Goal: Transaction & Acquisition: Book appointment/travel/reservation

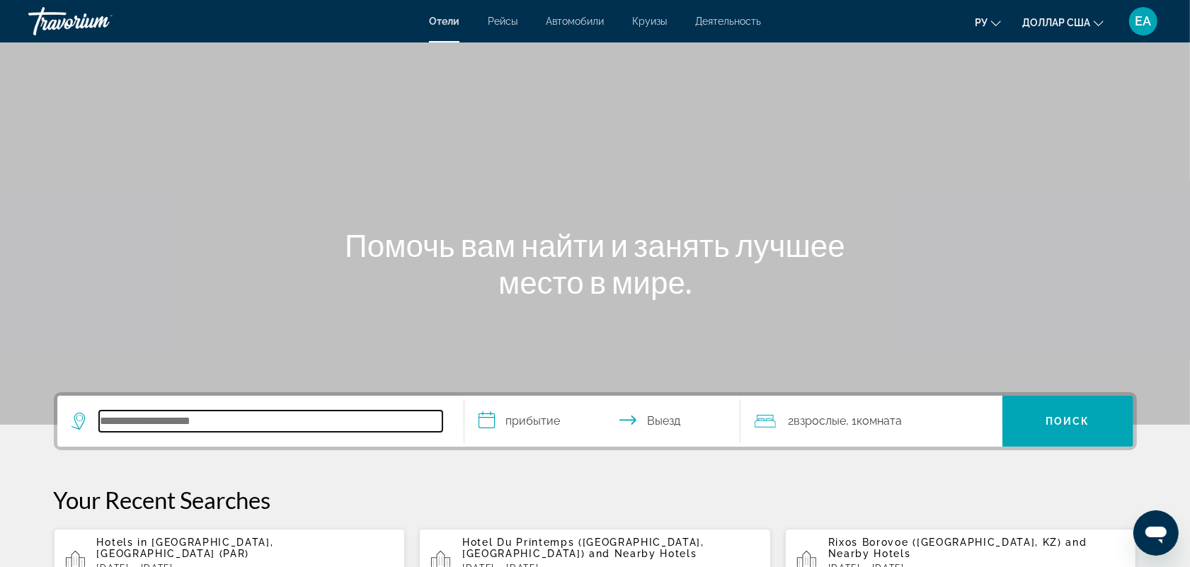
click at [124, 419] on input "Поиск отеля" at bounding box center [270, 421] width 343 height 21
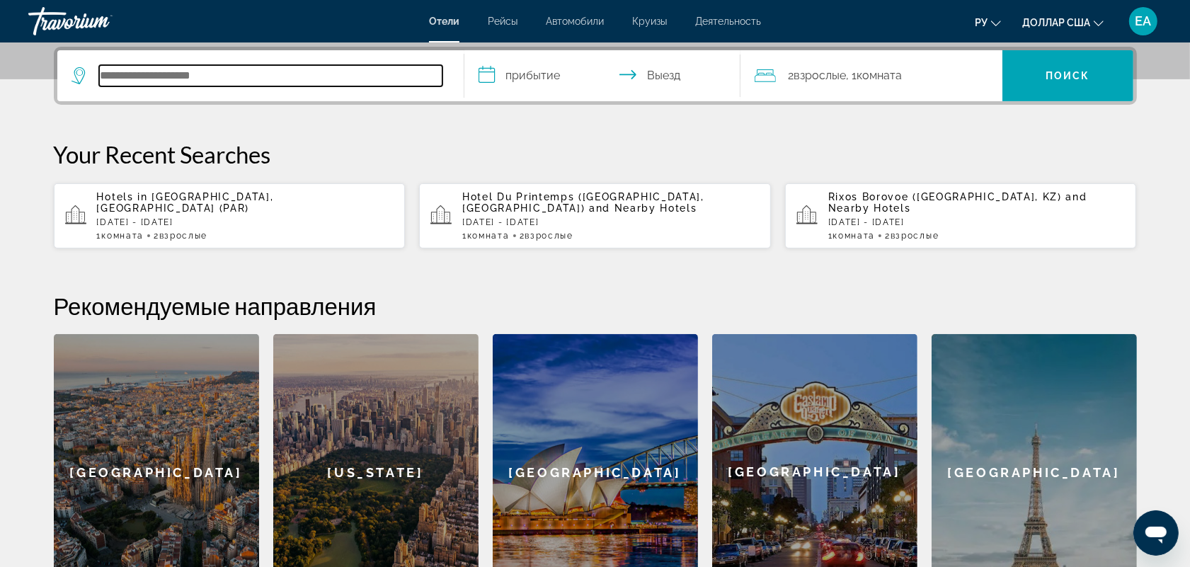
paste input "**********"
type input "**********"
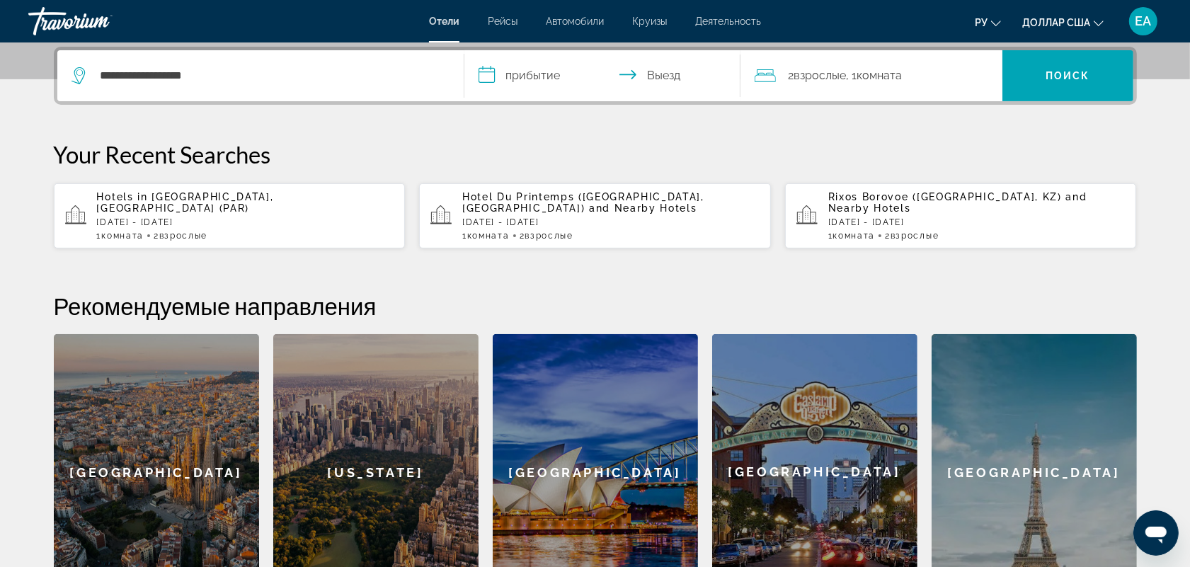
click at [521, 74] on input "**********" at bounding box center [606, 77] width 282 height 55
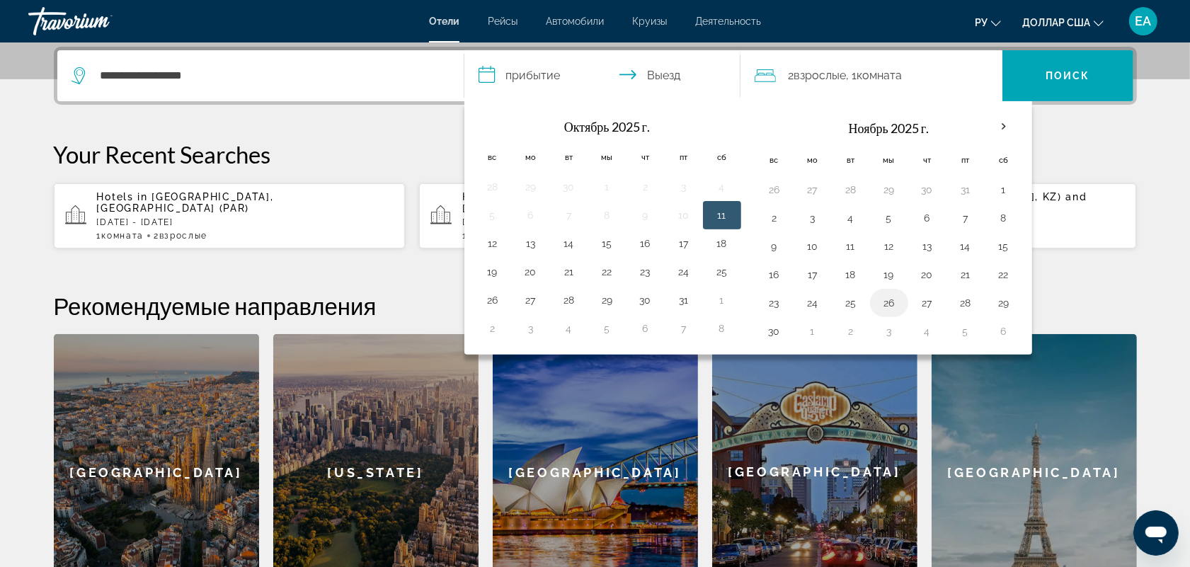
click at [889, 309] on button "26" at bounding box center [889, 303] width 23 height 20
click at [774, 334] on button "30" at bounding box center [774, 332] width 23 height 20
type input "**********"
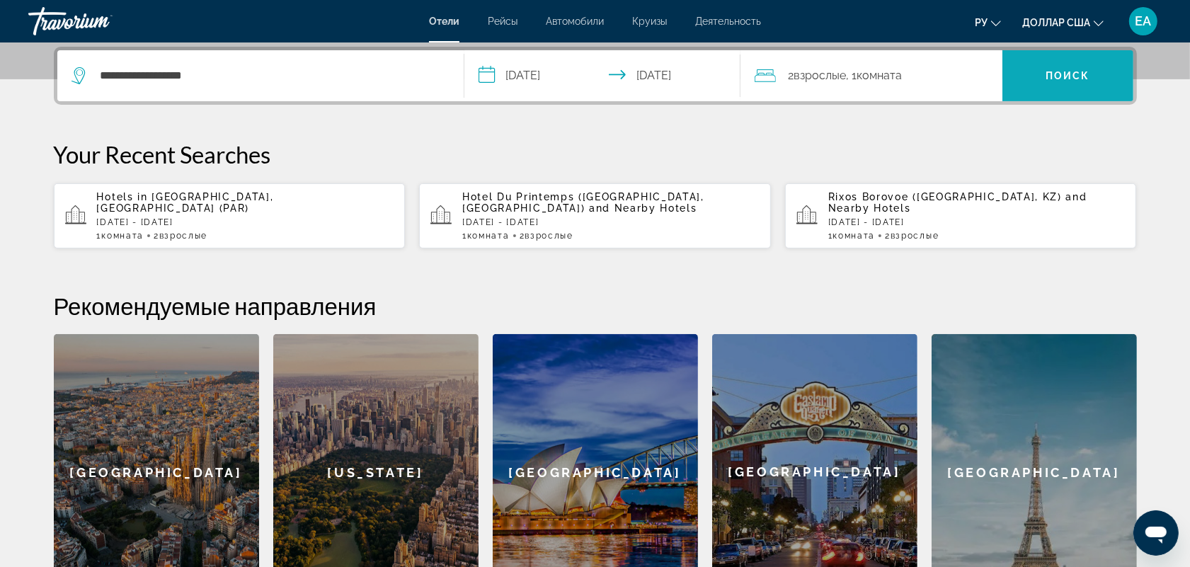
click at [1048, 75] on font "Поиск" at bounding box center [1068, 75] width 45 height 11
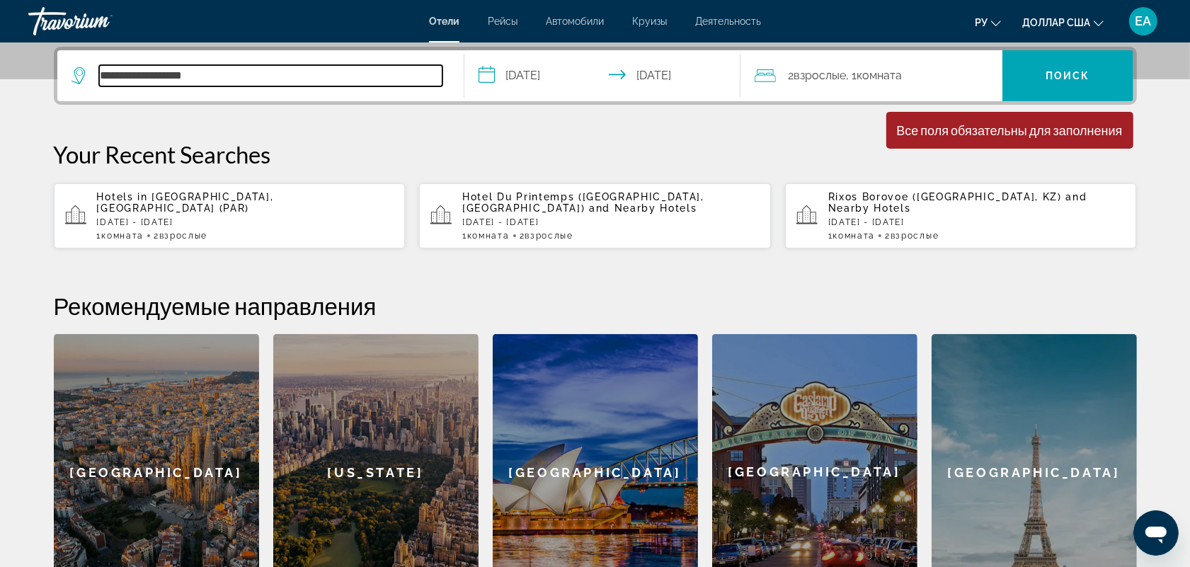
click at [224, 69] on input "**********" at bounding box center [270, 75] width 343 height 21
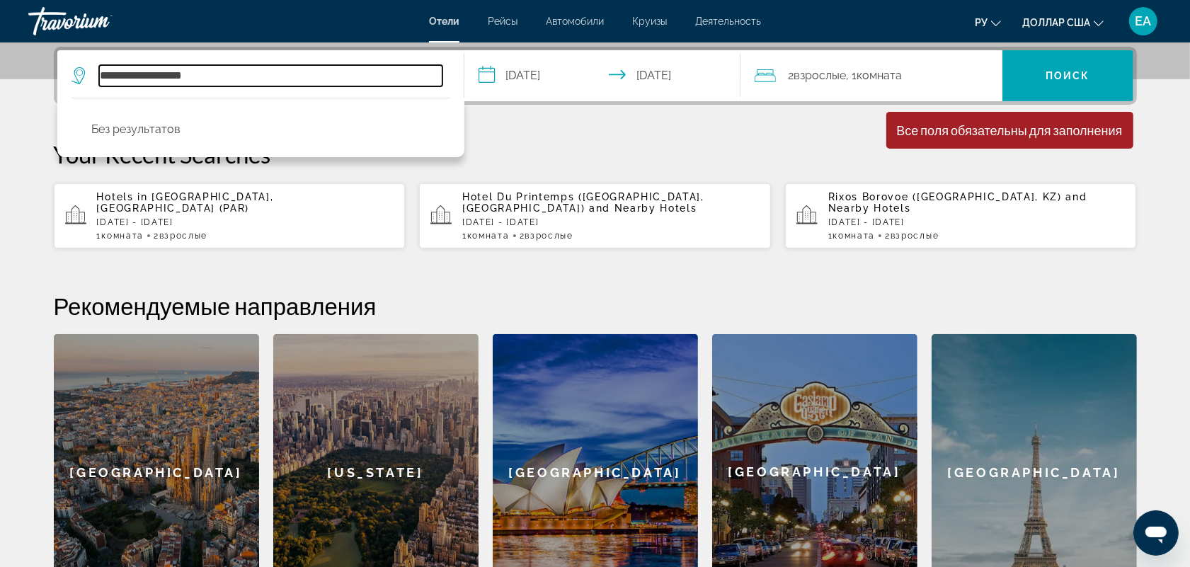
type input "**********"
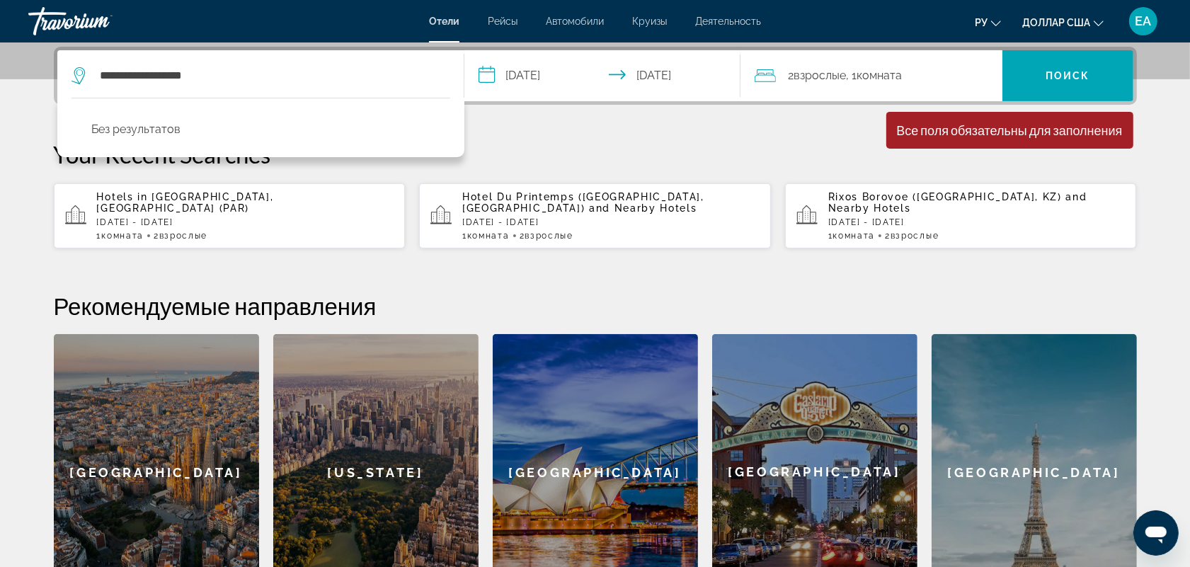
click at [552, 154] on p "Your Recent Searches" at bounding box center [596, 154] width 1084 height 28
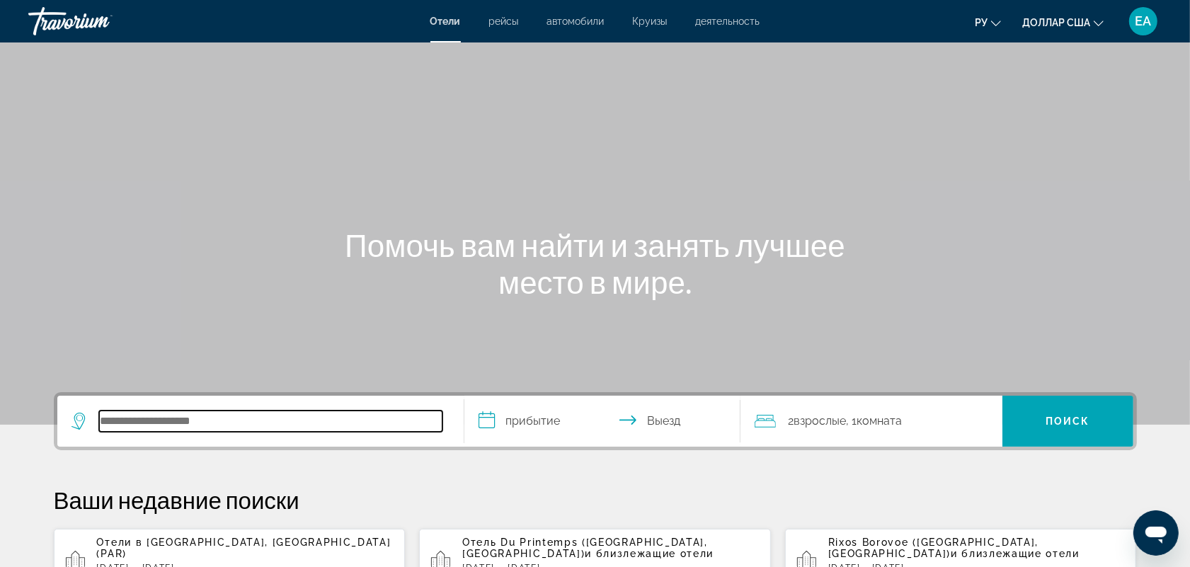
click at [193, 421] on input "Поиск отеля" at bounding box center [270, 421] width 343 height 21
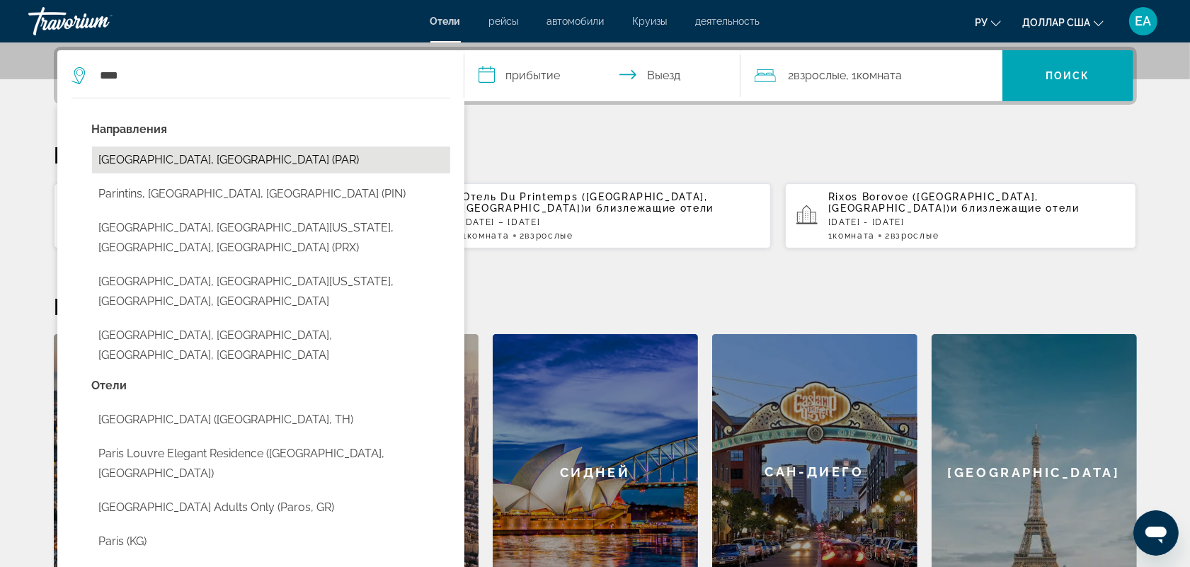
click at [147, 167] on button "[GEOGRAPHIC_DATA], [GEOGRAPHIC_DATA] (PAR)" at bounding box center [271, 160] width 358 height 27
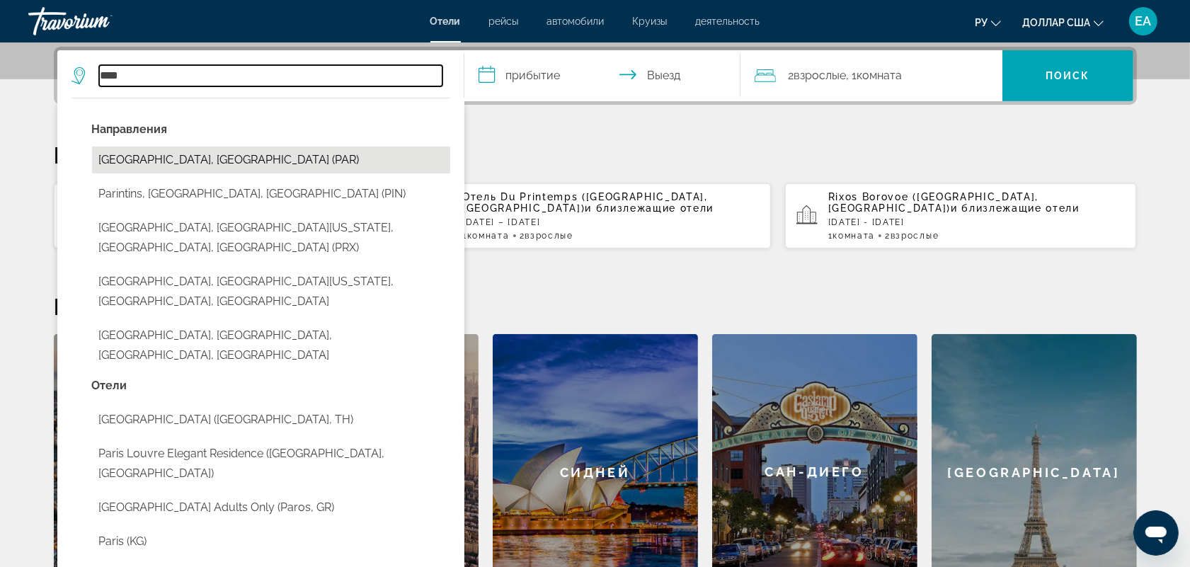
type input "**********"
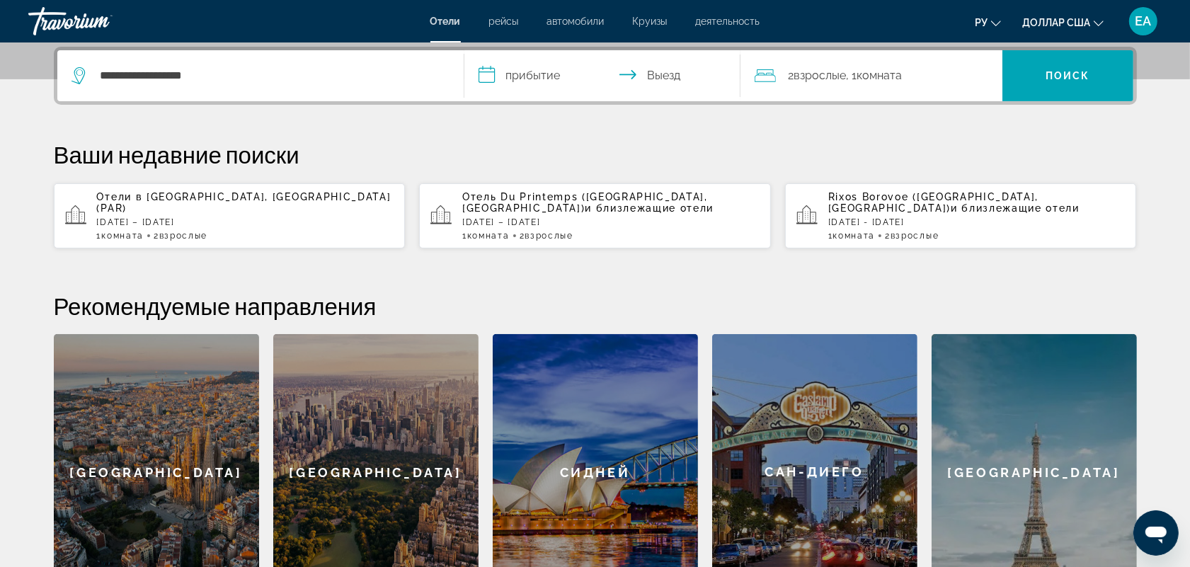
click at [533, 69] on input "**********" at bounding box center [606, 77] width 282 height 55
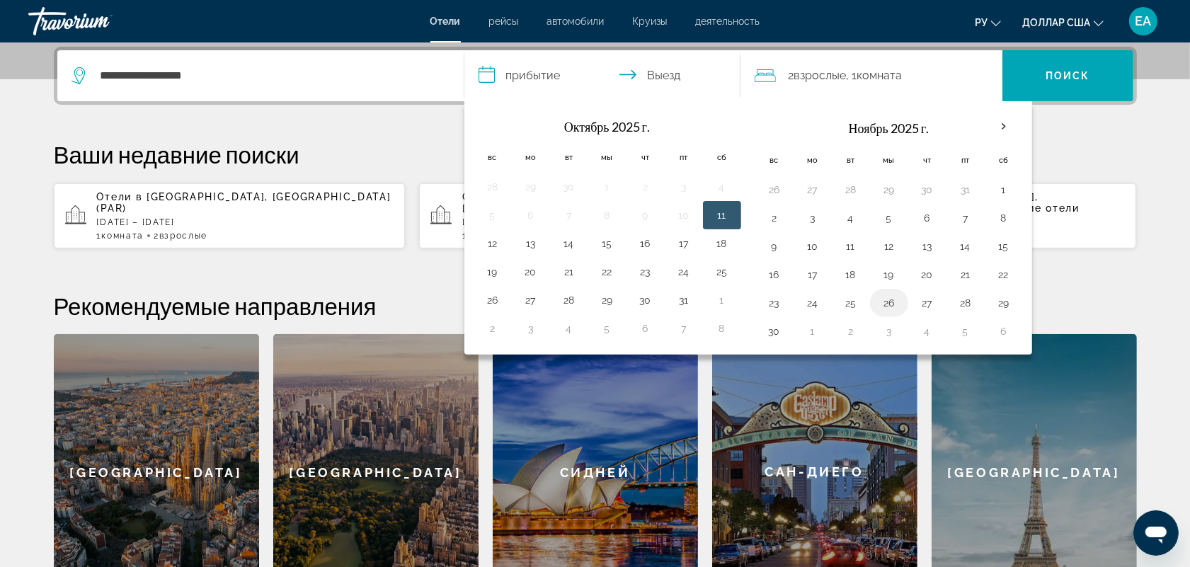
click at [897, 305] on button "26" at bounding box center [889, 303] width 23 height 20
click at [675, 66] on input "**********" at bounding box center [606, 77] width 282 height 55
click at [779, 334] on button "30" at bounding box center [774, 332] width 23 height 20
type input "**********"
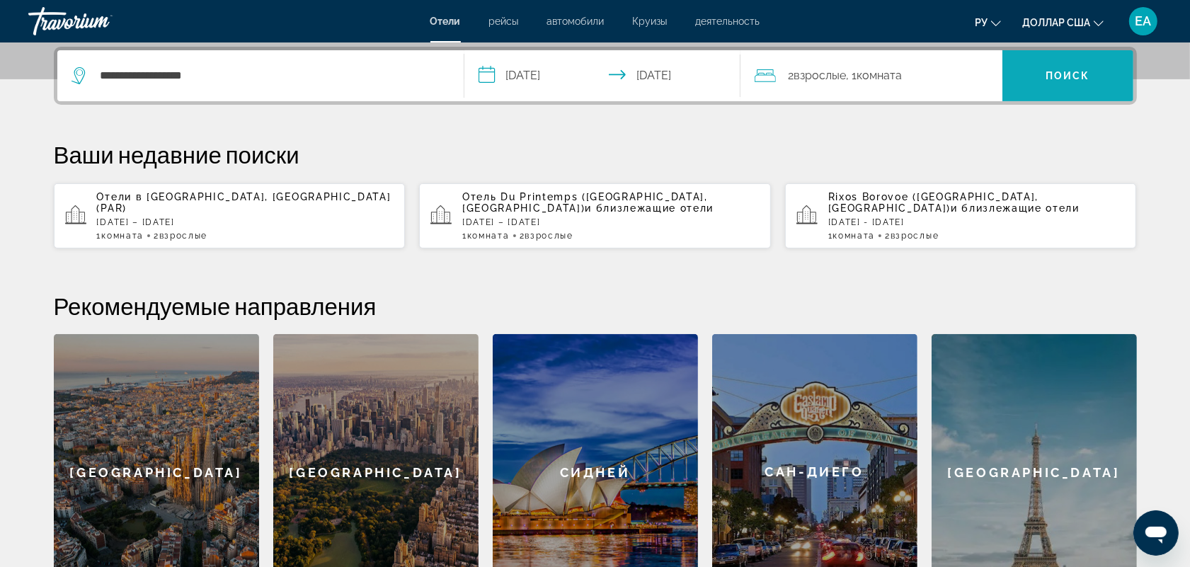
click at [1067, 71] on font "Поиск" at bounding box center [1068, 75] width 45 height 11
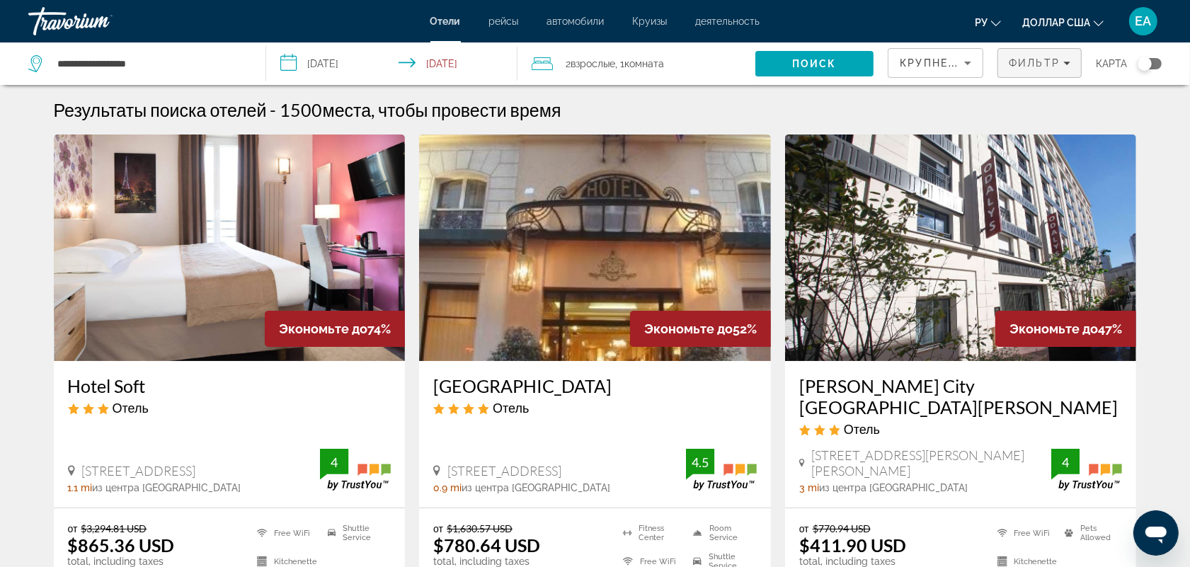
click at [1021, 62] on span "Фильтр" at bounding box center [1034, 62] width 51 height 11
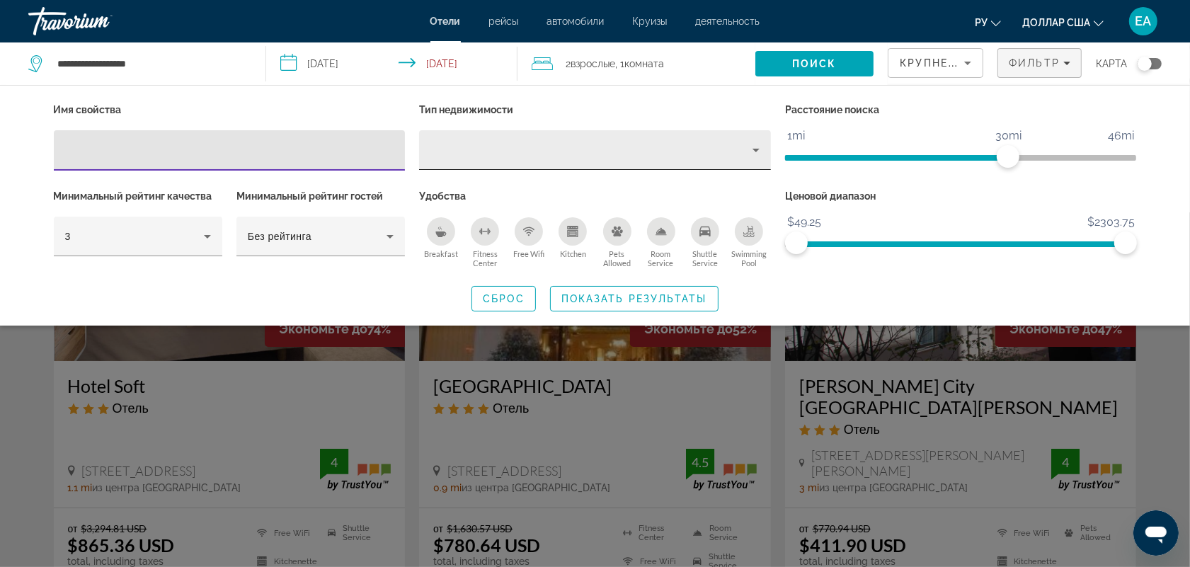
click at [512, 156] on div "Property type" at bounding box center [592, 150] width 322 height 17
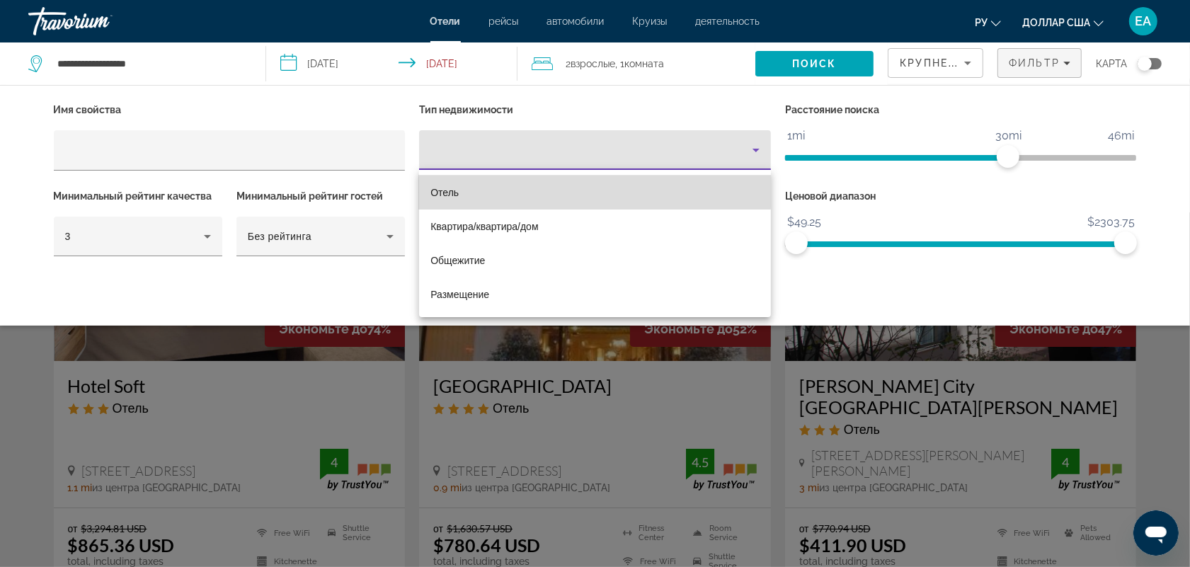
click at [478, 189] on mat-option "Отель" at bounding box center [595, 193] width 352 height 34
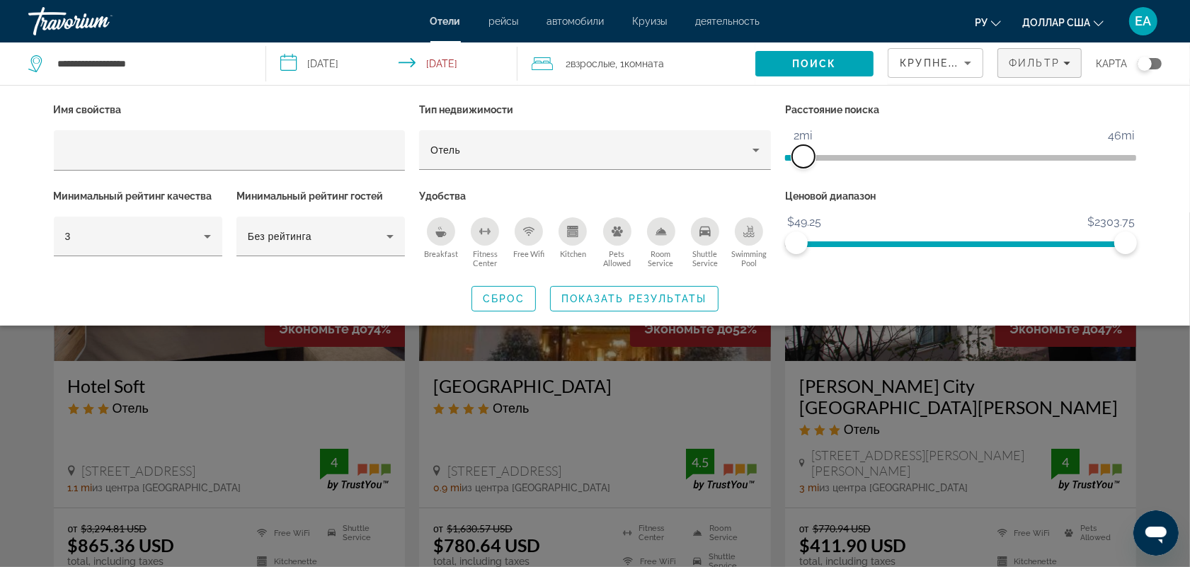
drag, startPoint x: 1006, startPoint y: 158, endPoint x: 805, endPoint y: 170, distance: 201.5
click at [805, 170] on div "Расстояние поиска 1mi 46mi 2mi" at bounding box center [961, 143] width 366 height 86
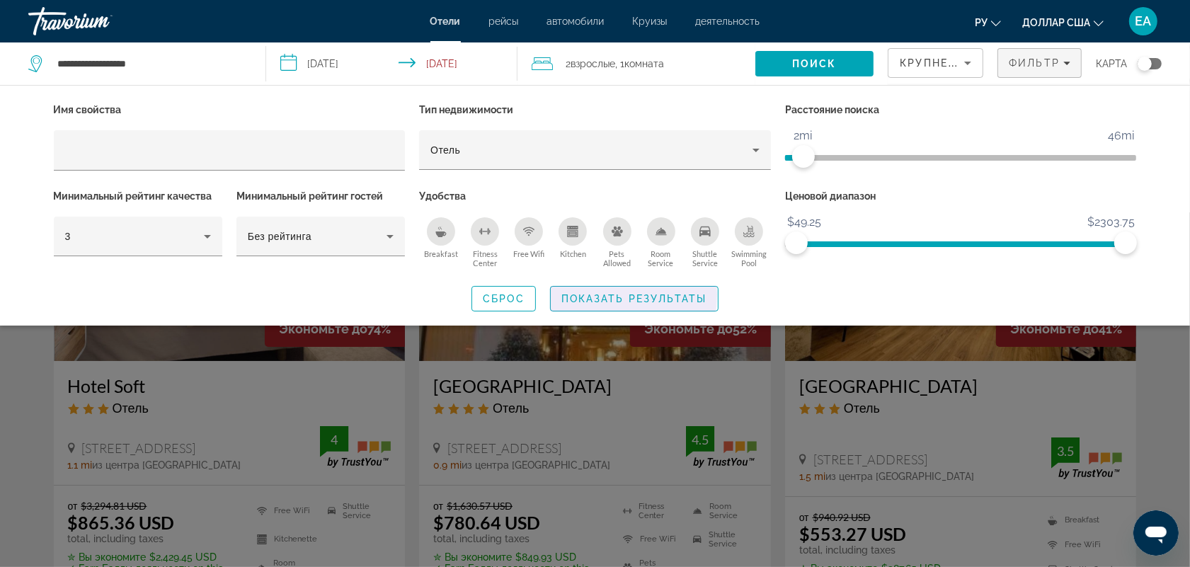
click at [596, 294] on span "Показать результаты" at bounding box center [635, 298] width 146 height 11
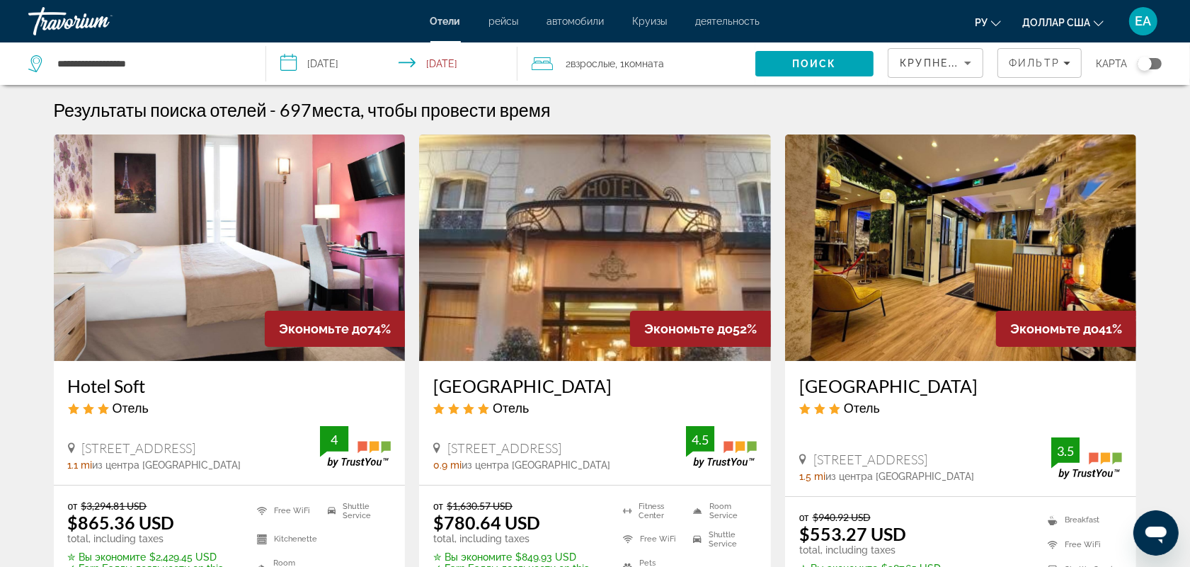
click at [911, 62] on span "Крупнейшие сбережения" at bounding box center [986, 62] width 172 height 11
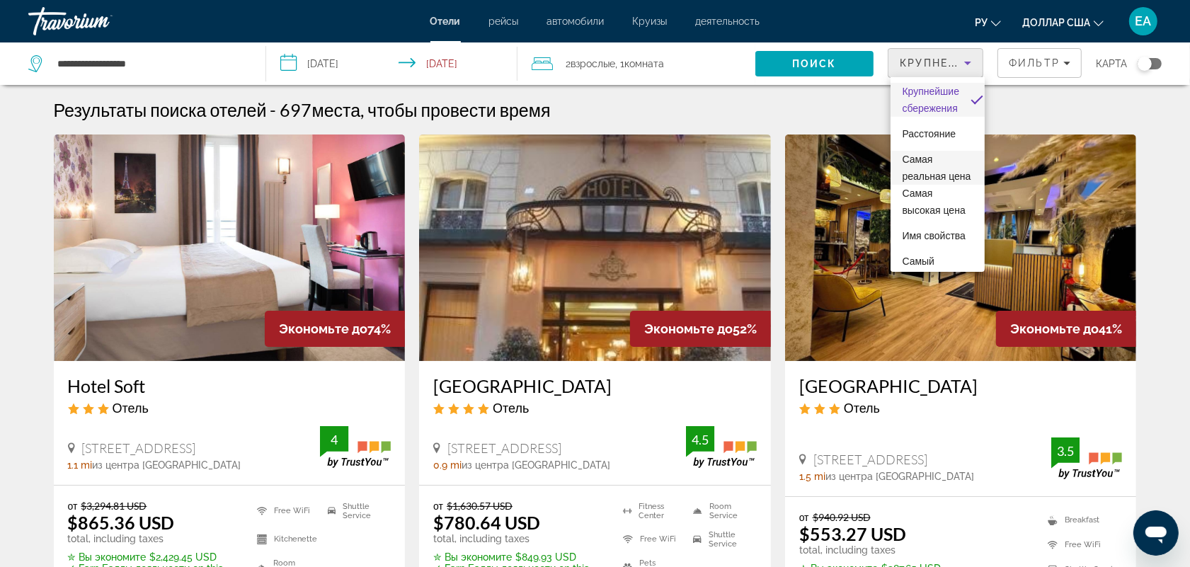
click at [928, 174] on font "Самая реальная цена" at bounding box center [936, 168] width 69 height 28
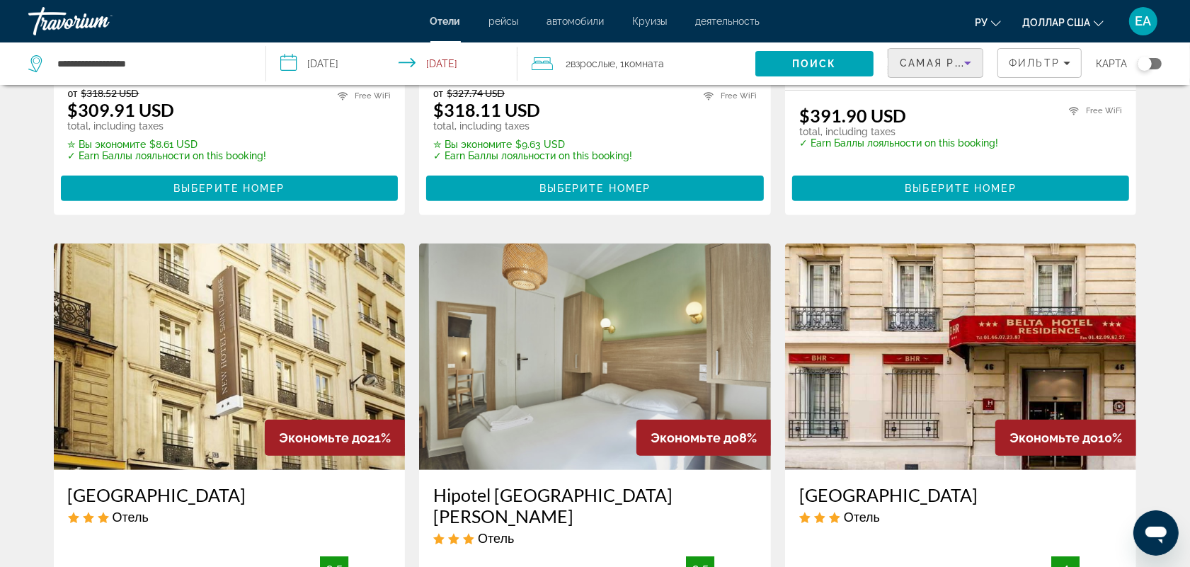
scroll to position [620, 0]
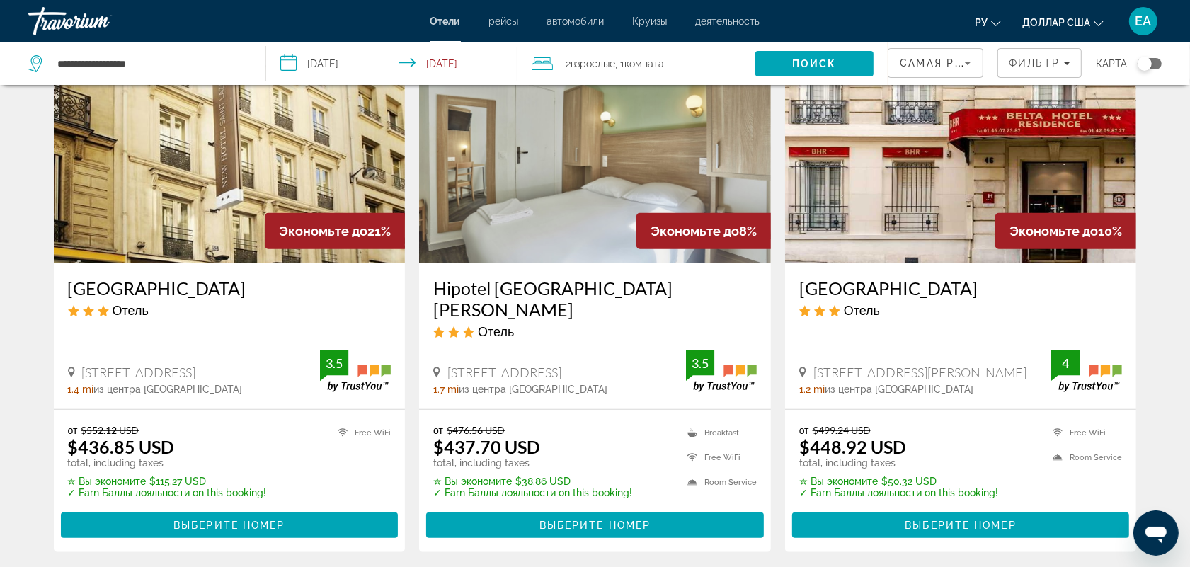
click at [277, 169] on img "Основное содержание" at bounding box center [230, 150] width 352 height 227
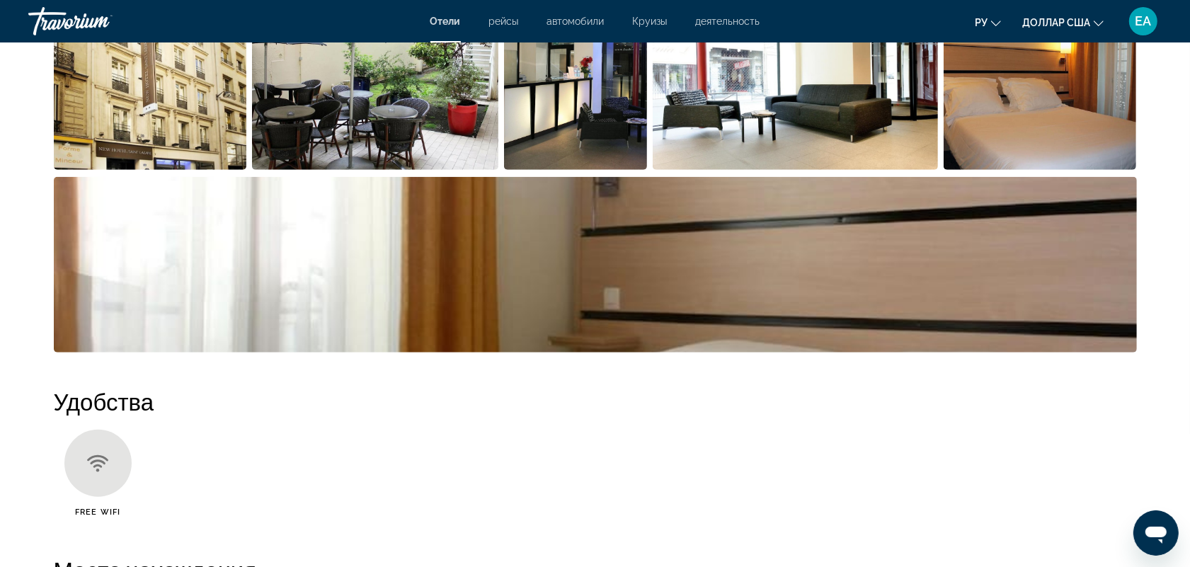
scroll to position [206, 0]
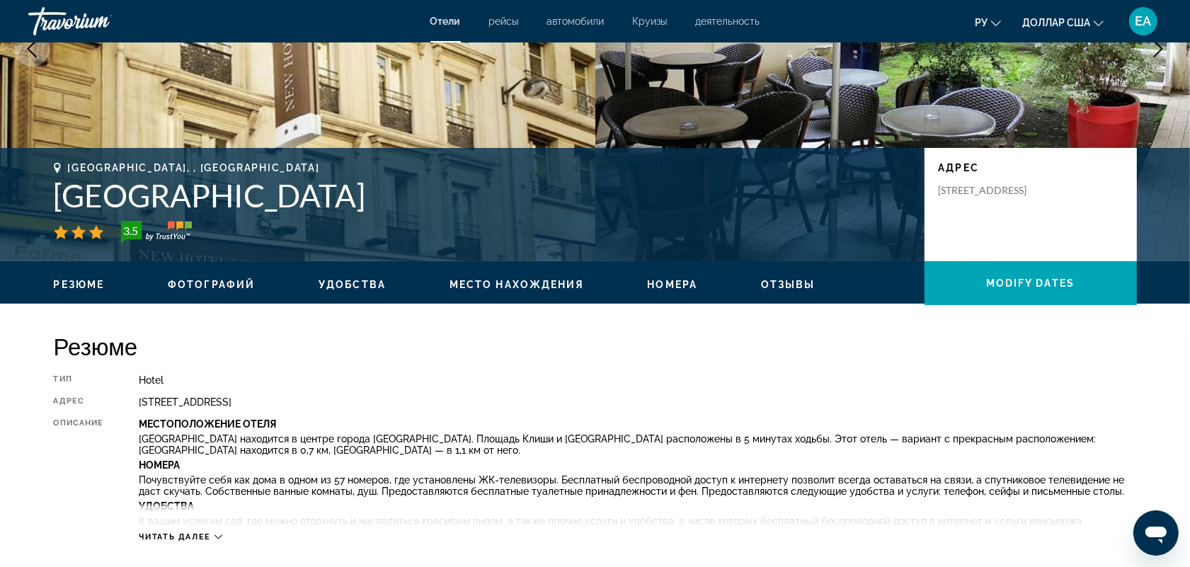
drag, startPoint x: 57, startPoint y: 193, endPoint x: 379, endPoint y: 203, distance: 321.7
click at [379, 203] on h1 "[GEOGRAPHIC_DATA]" at bounding box center [482, 195] width 857 height 37
copy h1 "[GEOGRAPHIC_DATA]"
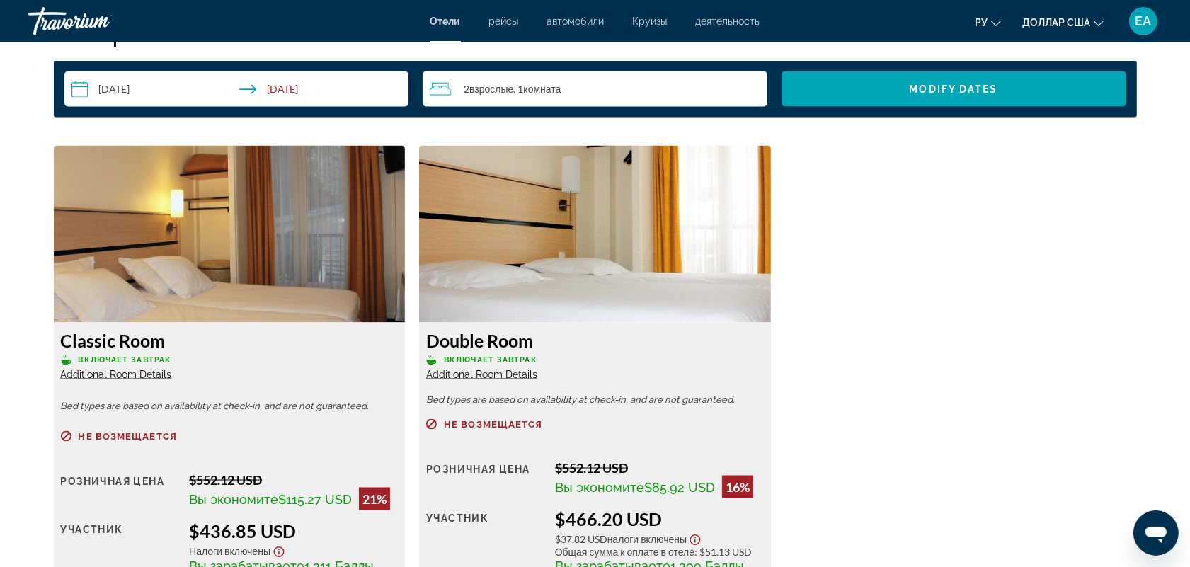
scroll to position [2065, 0]
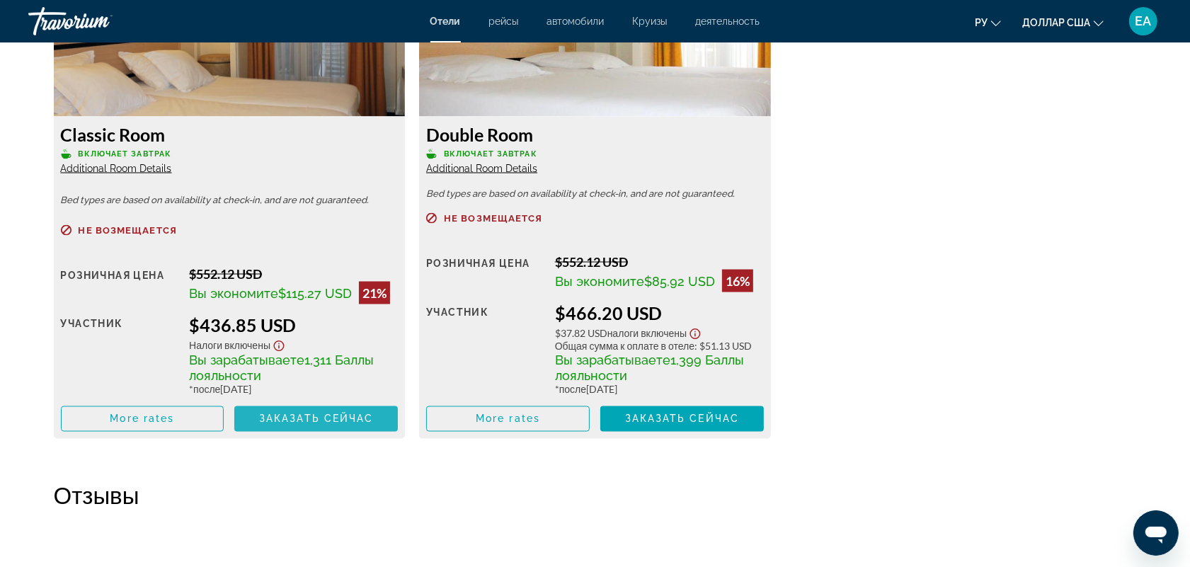
click at [348, 414] on span "Заказать сейчас" at bounding box center [316, 419] width 115 height 11
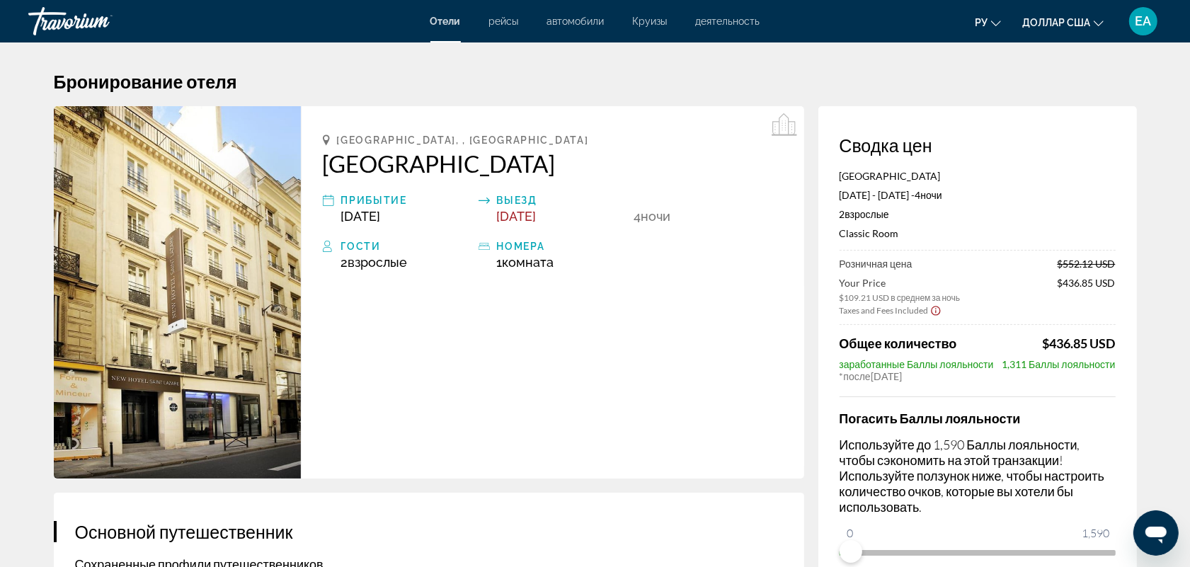
scroll to position [206, 0]
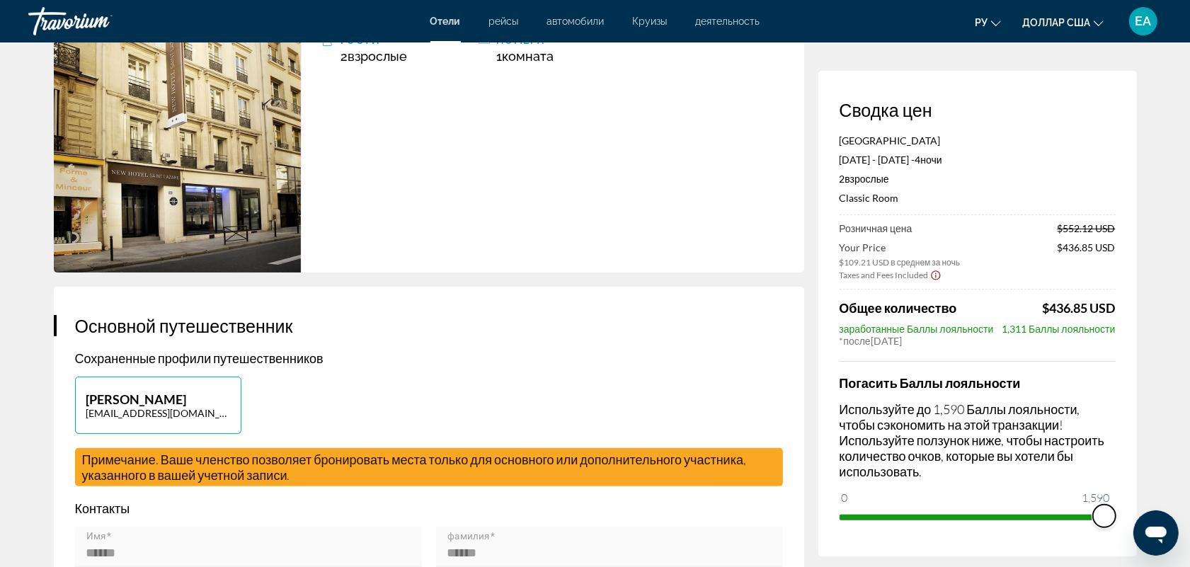
drag, startPoint x: 855, startPoint y: 514, endPoint x: 1203, endPoint y: 550, distance: 349.6
click at [1190, 361] on html "Перейти к общему содержанию Отели рейсы автомобили Круизы деятельность Отели ре…" at bounding box center [595, 77] width 1190 height 567
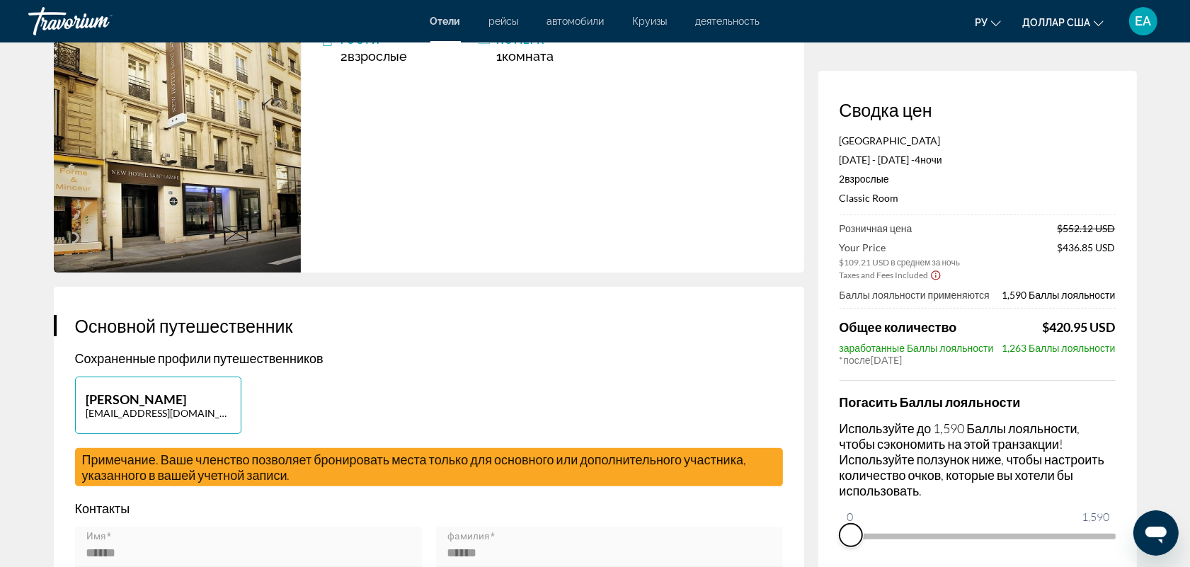
drag, startPoint x: 1103, startPoint y: 535, endPoint x: 836, endPoint y: 543, distance: 267.1
click at [836, 543] on div "Сводка цен [GEOGRAPHIC_DATA] [DATE] - [DATE] - 4 ночь ночи 2 Взрослый Взрослые …" at bounding box center [978, 323] width 319 height 505
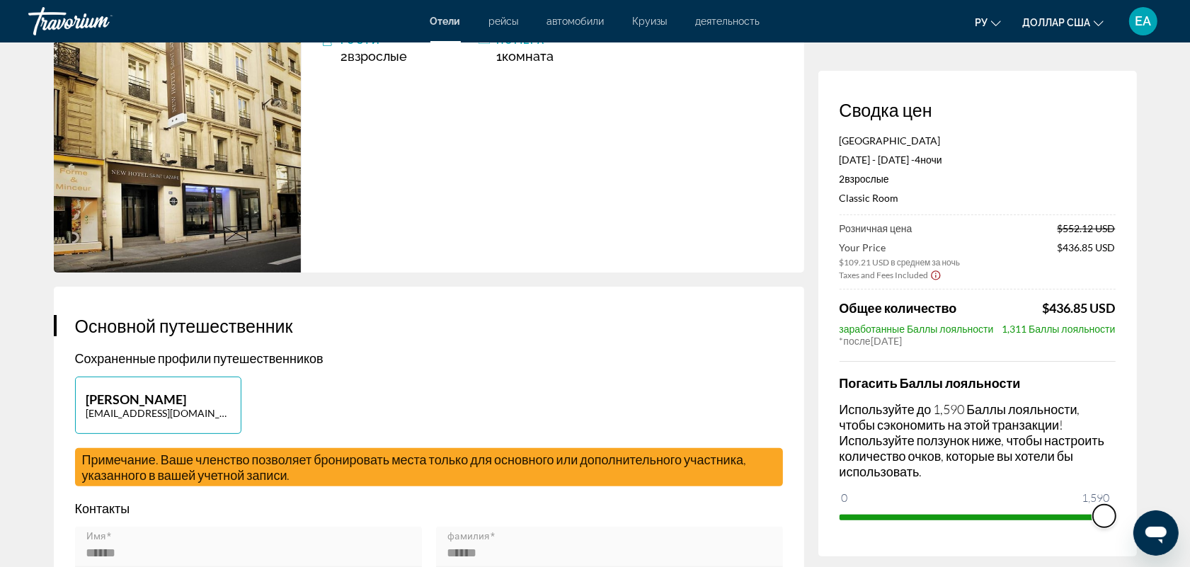
drag, startPoint x: 848, startPoint y: 517, endPoint x: 1138, endPoint y: 503, distance: 290.0
click at [1135, 503] on div "Сводка цен [GEOGRAPHIC_DATA] [DATE] - [DATE] - 4 ночь ночи 2 Взрослый Взрослые …" at bounding box center [978, 314] width 319 height 486
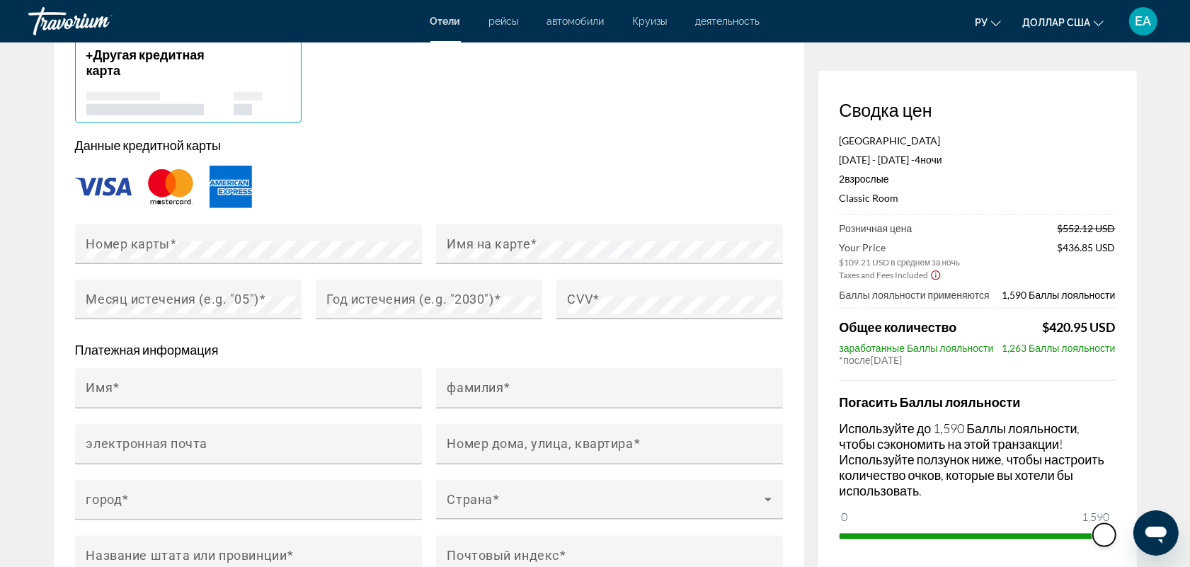
scroll to position [1728, 0]
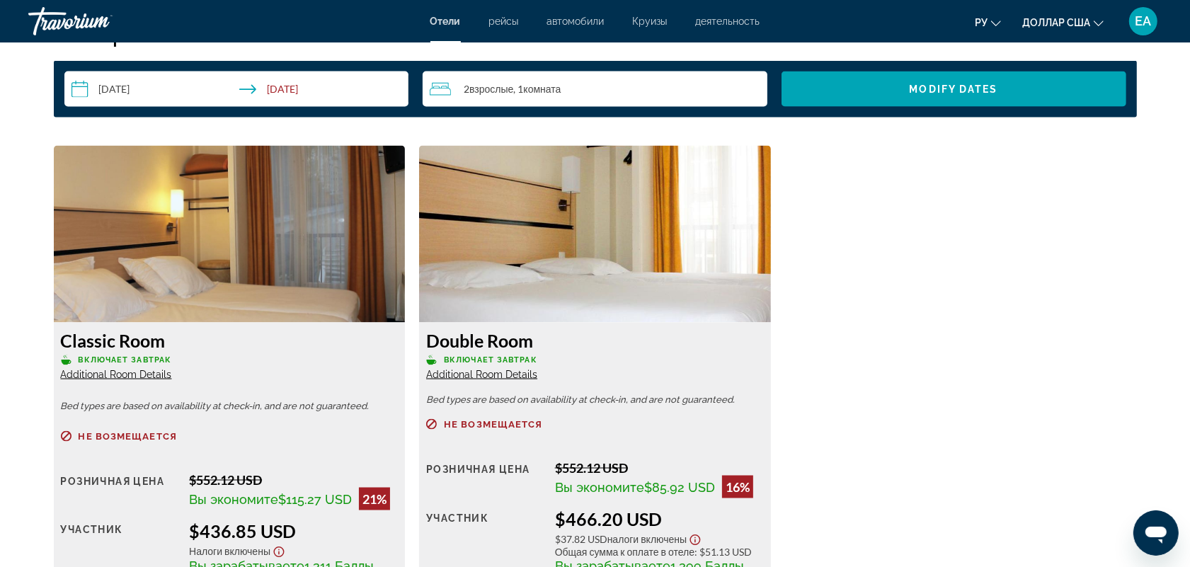
scroll to position [2066, 0]
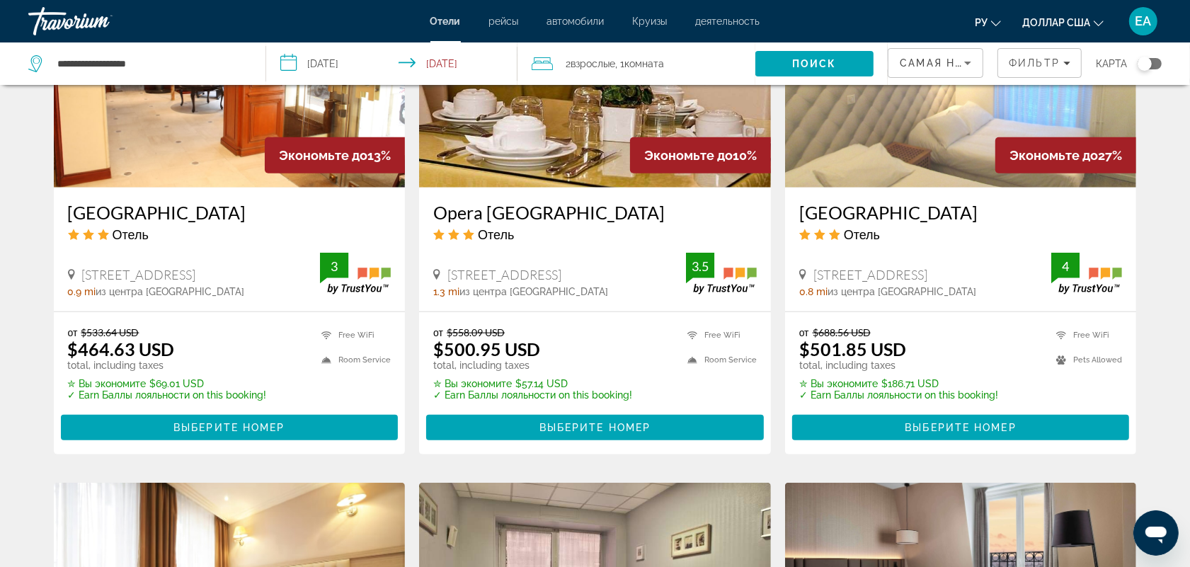
scroll to position [1033, 0]
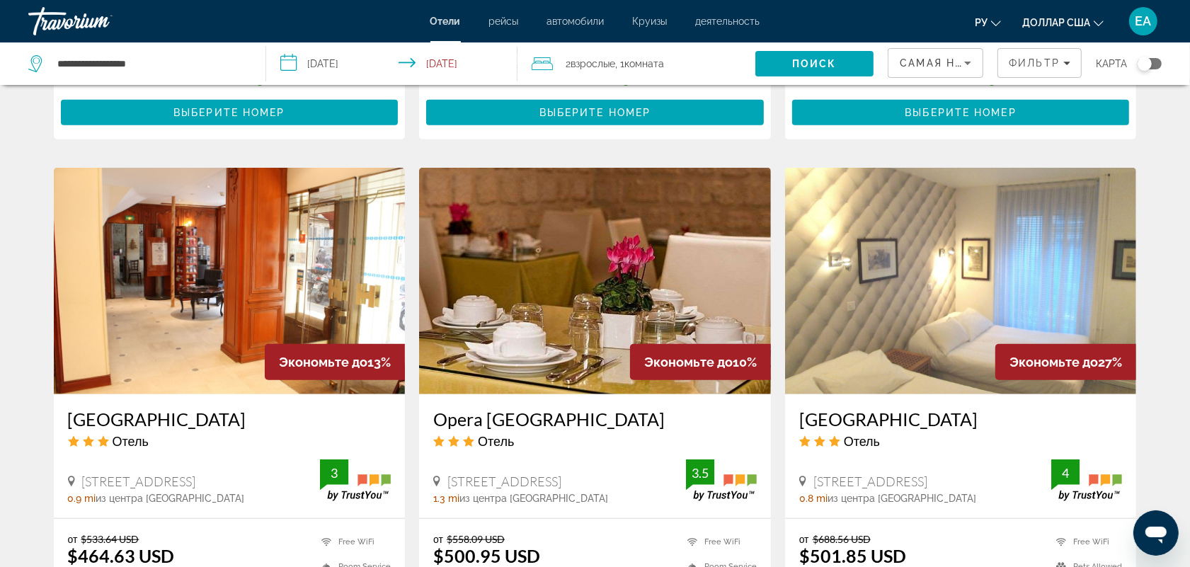
click at [968, 271] on img "Основное содержание" at bounding box center [961, 281] width 352 height 227
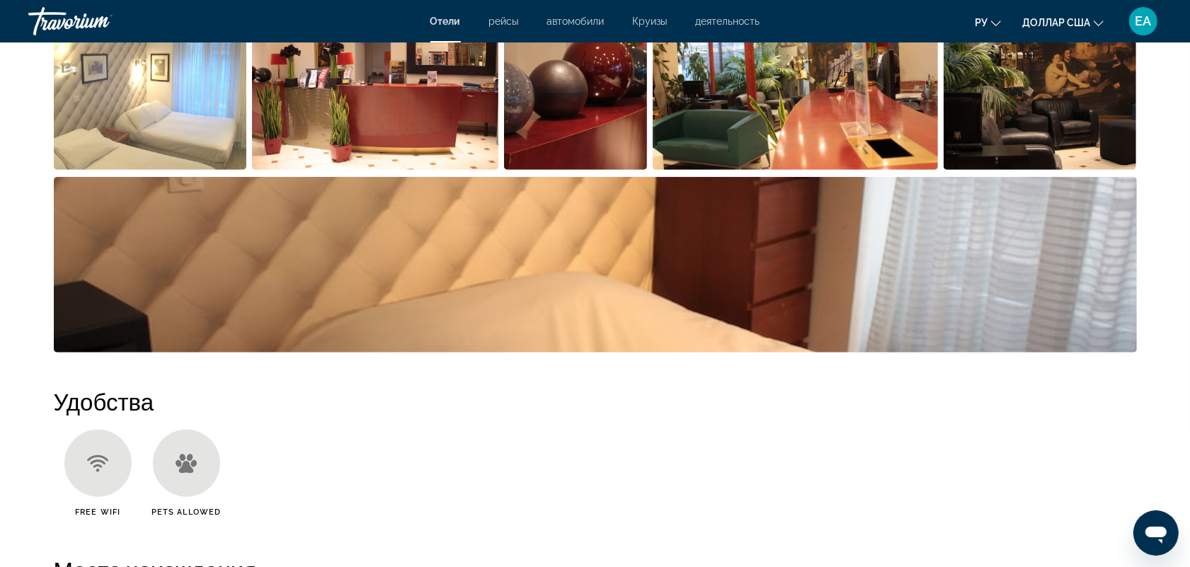
scroll to position [620, 0]
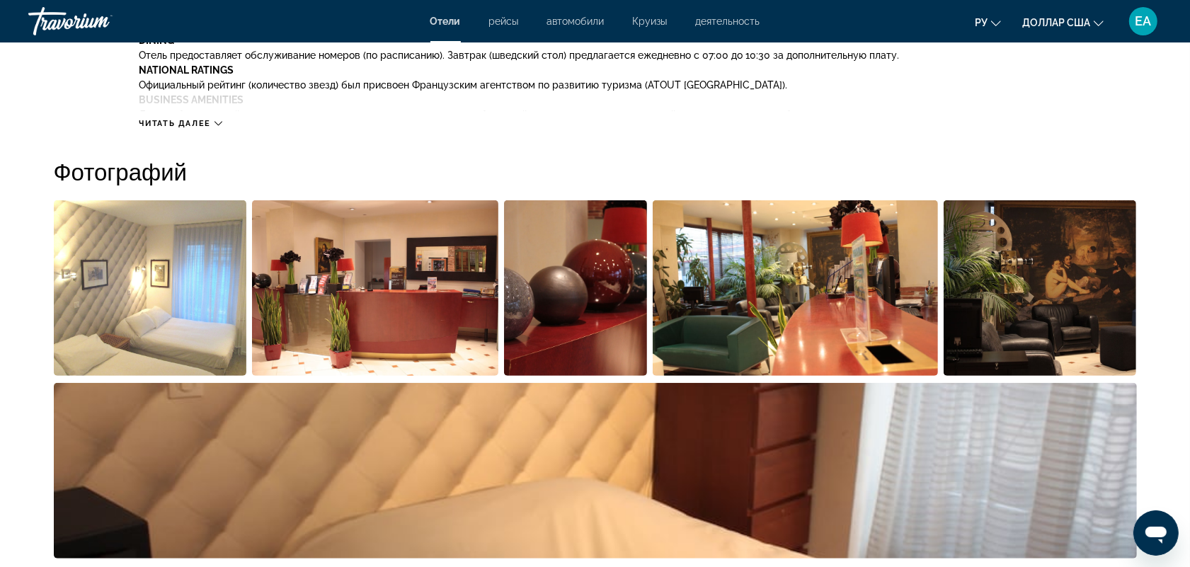
click at [402, 320] on img "Open full-screen image slider" at bounding box center [375, 288] width 246 height 176
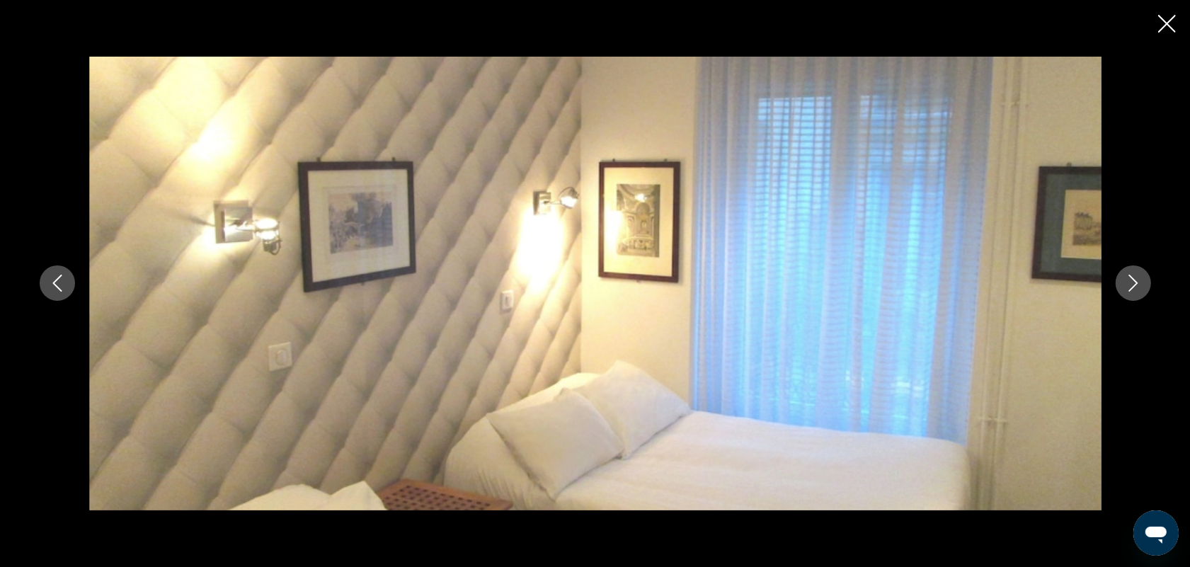
click at [1133, 290] on icon "Next image" at bounding box center [1133, 283] width 17 height 17
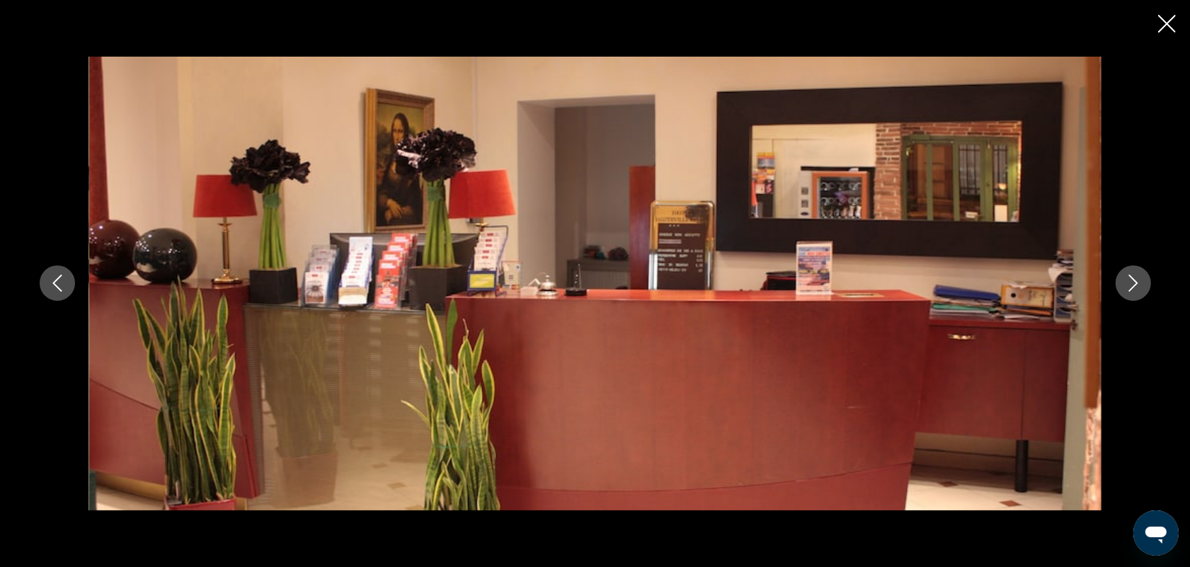
click at [1133, 290] on icon "Next image" at bounding box center [1133, 283] width 17 height 17
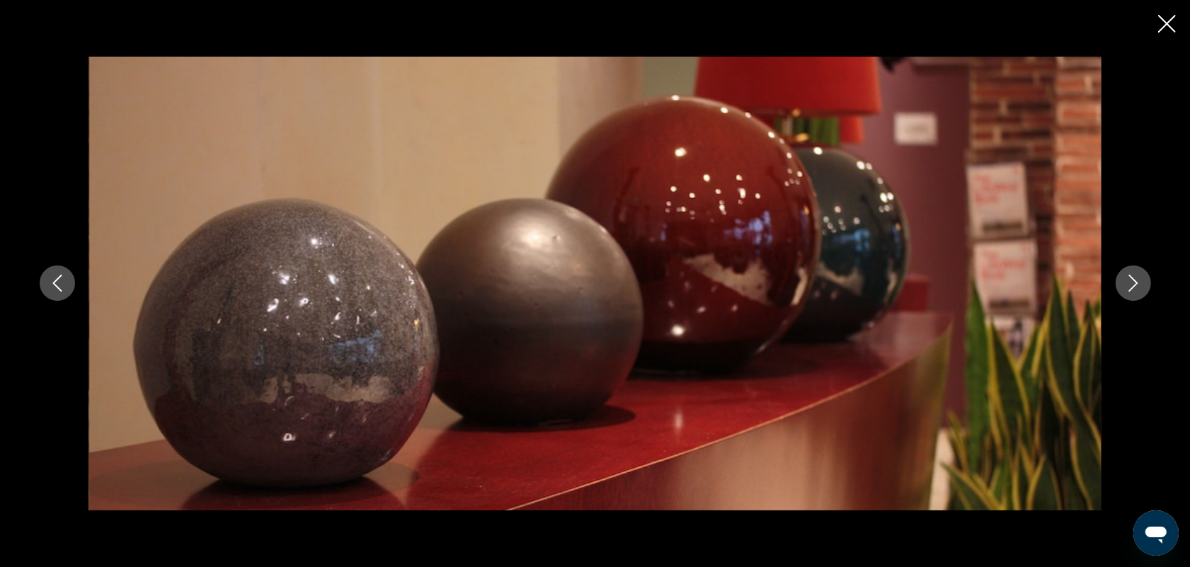
click at [1133, 290] on icon "Next image" at bounding box center [1133, 283] width 17 height 17
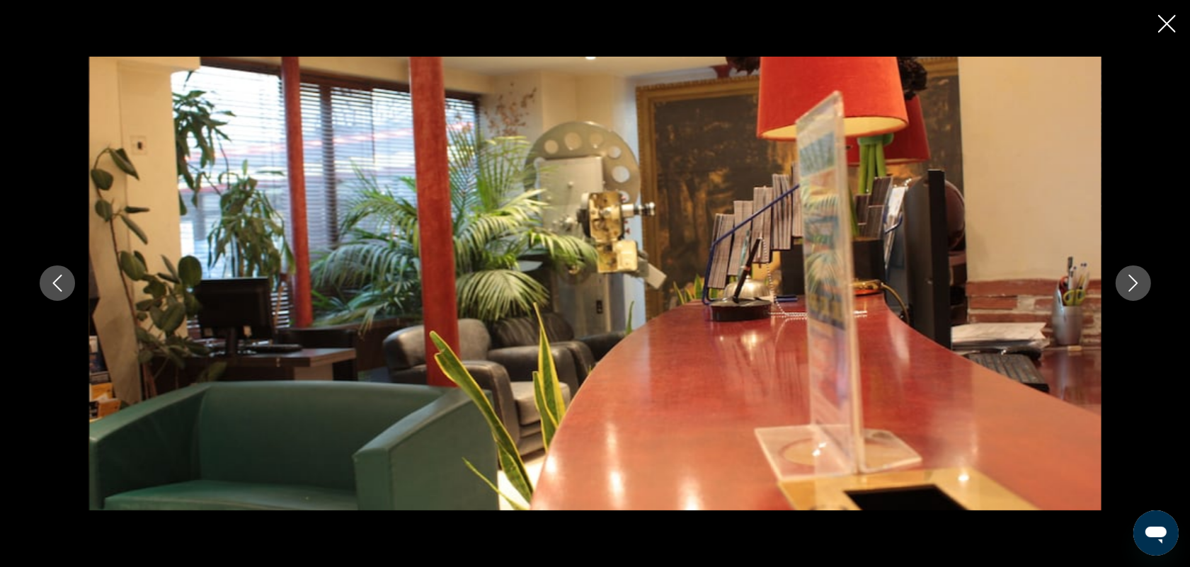
click at [1133, 290] on icon "Next image" at bounding box center [1133, 283] width 17 height 17
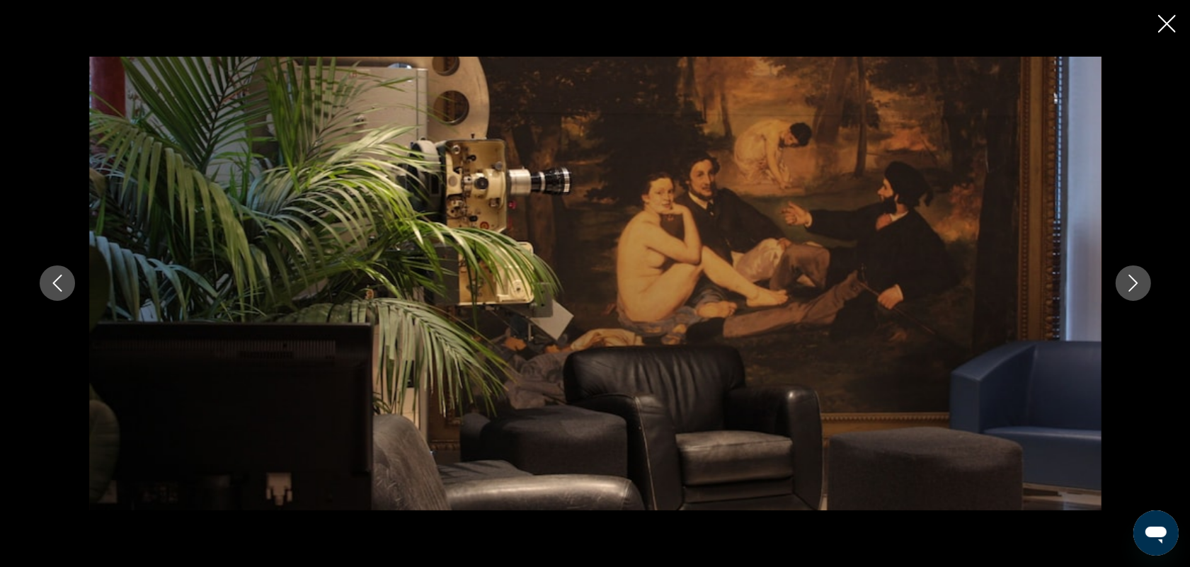
click at [1133, 290] on icon "Next image" at bounding box center [1133, 283] width 17 height 17
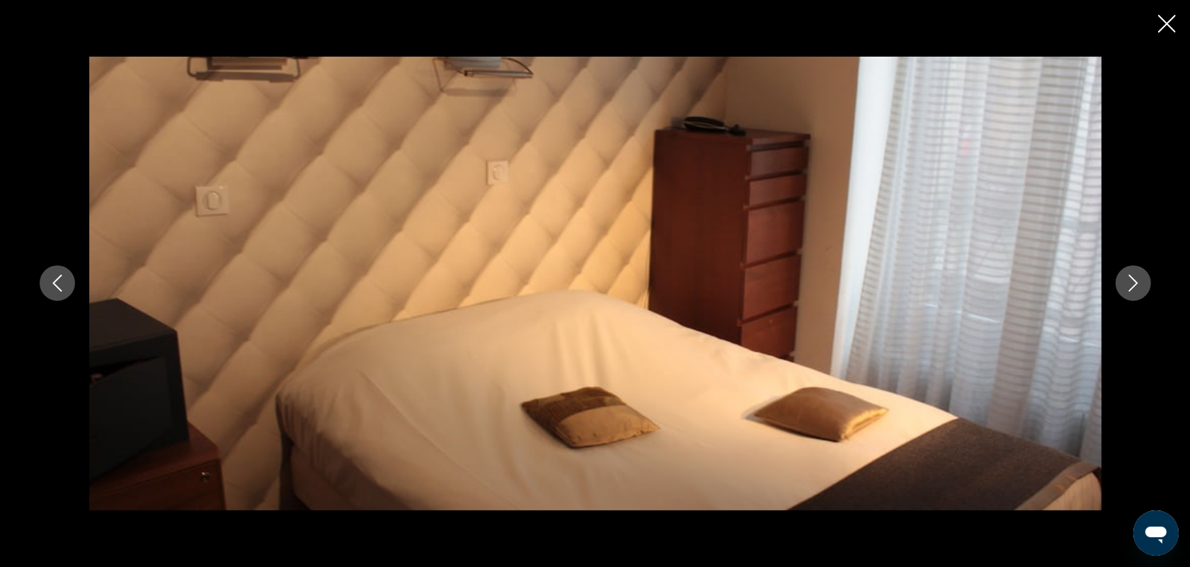
click at [1133, 290] on icon "Next image" at bounding box center [1133, 283] width 17 height 17
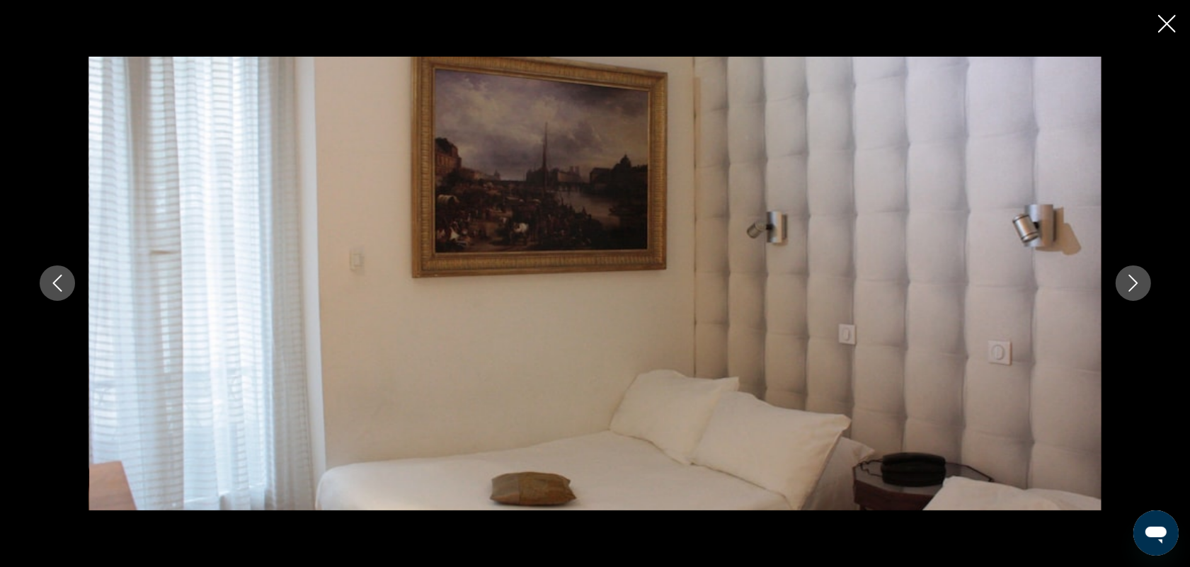
click at [1133, 290] on icon "Next image" at bounding box center [1133, 283] width 17 height 17
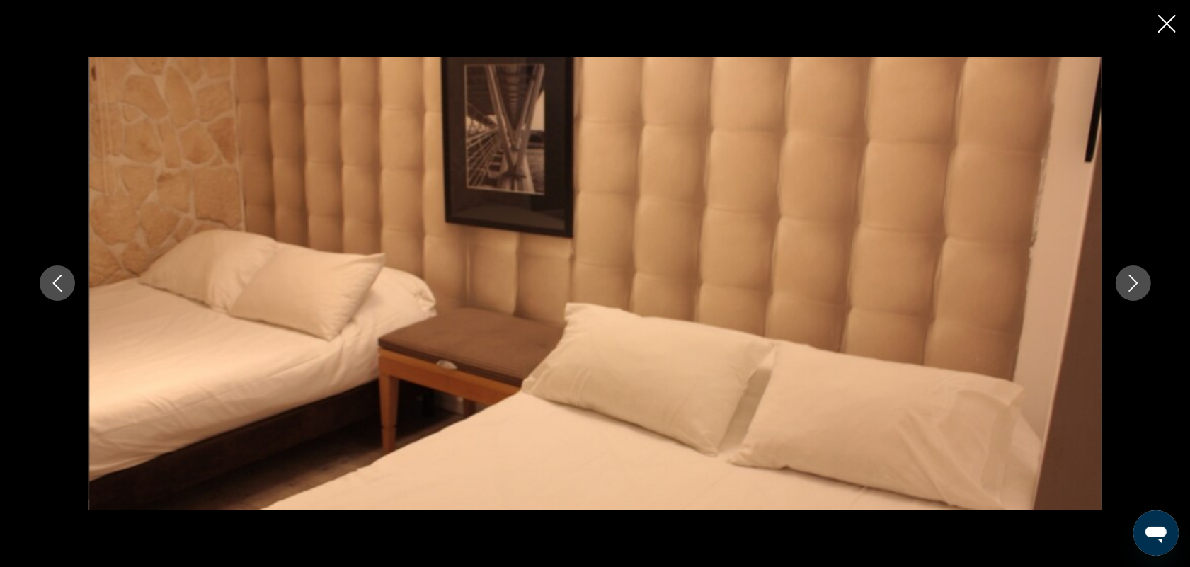
click at [1133, 290] on icon "Next image" at bounding box center [1133, 283] width 17 height 17
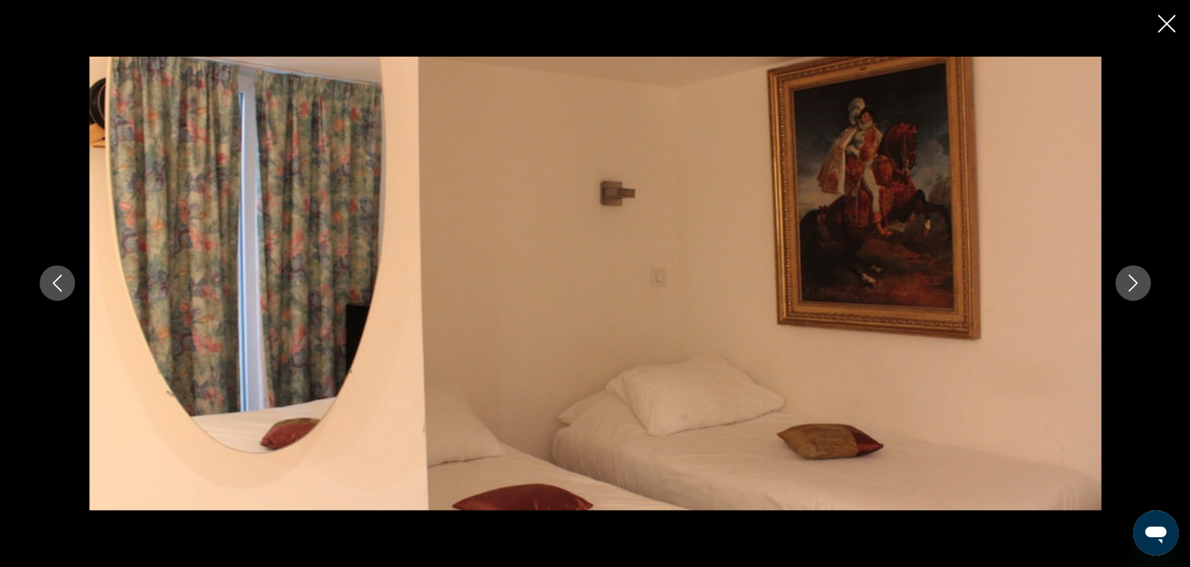
click at [1133, 290] on icon "Next image" at bounding box center [1133, 283] width 17 height 17
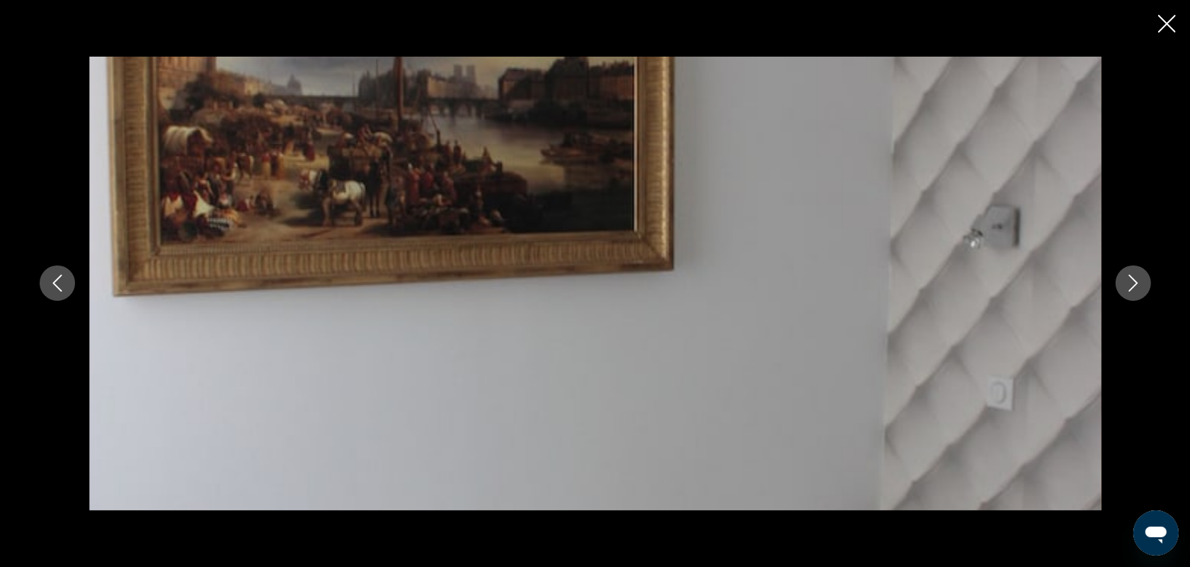
click at [1133, 289] on icon "Next image" at bounding box center [1133, 283] width 17 height 17
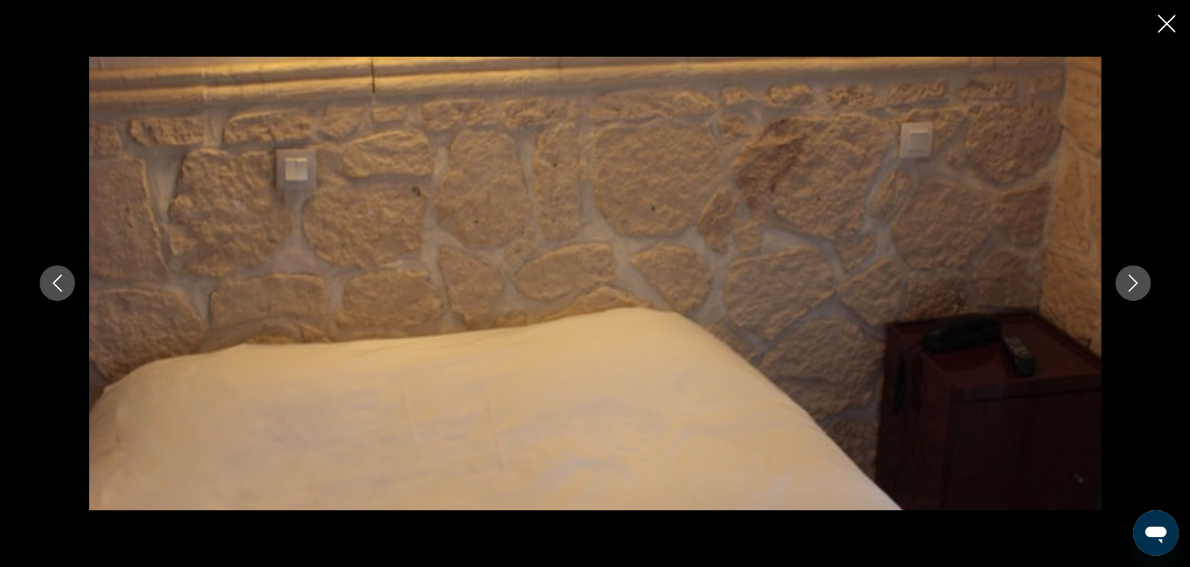
click at [1140, 287] on icon "Next image" at bounding box center [1133, 283] width 17 height 17
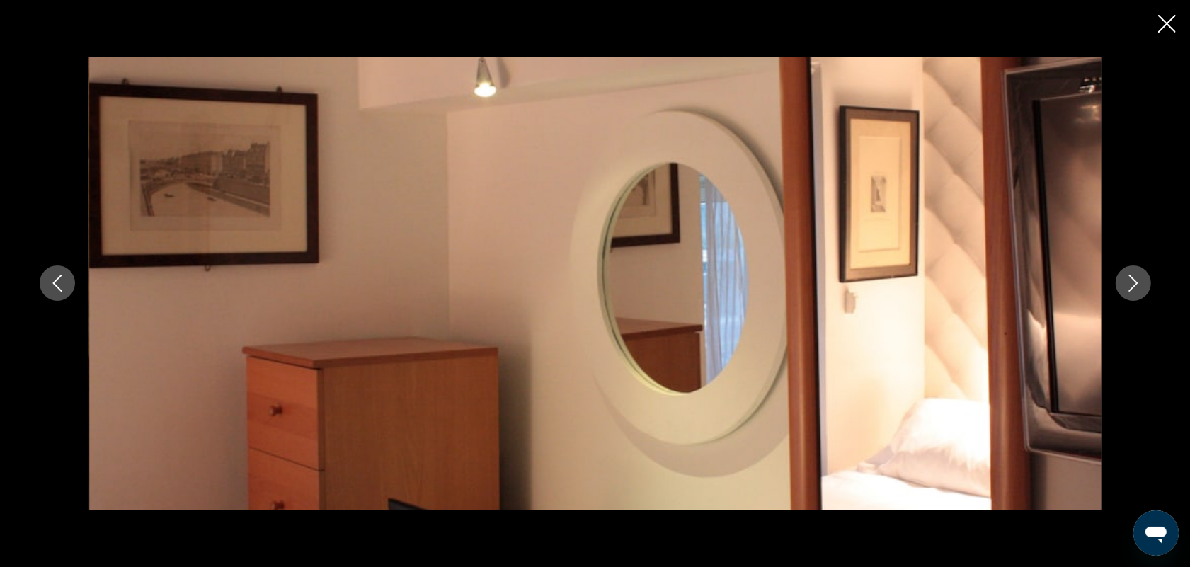
click at [1140, 287] on icon "Next image" at bounding box center [1133, 283] width 17 height 17
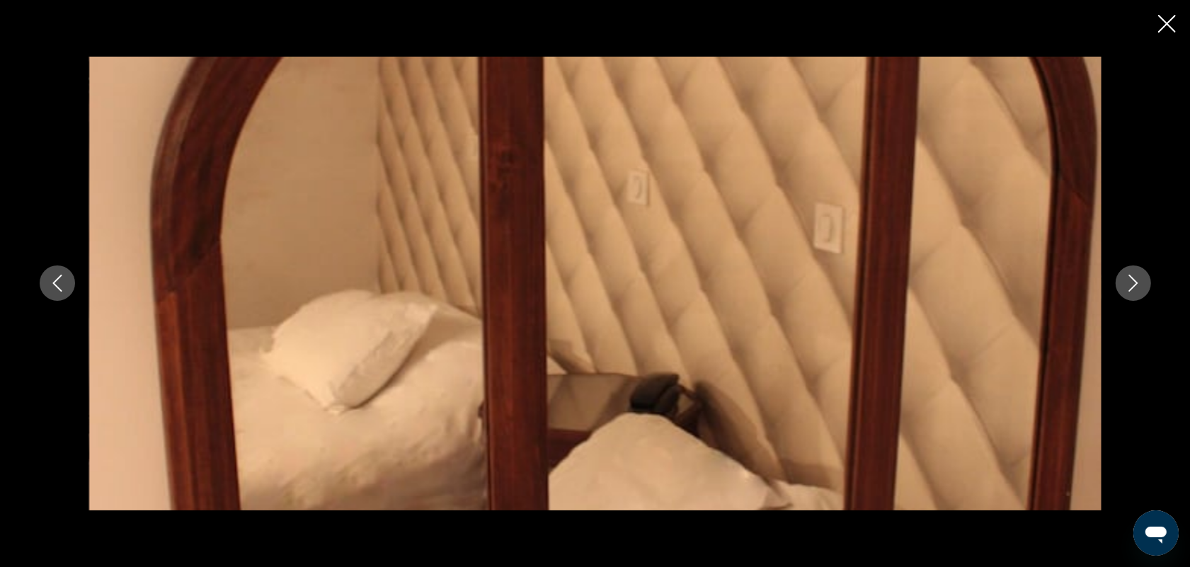
click at [1140, 287] on icon "Next image" at bounding box center [1133, 283] width 17 height 17
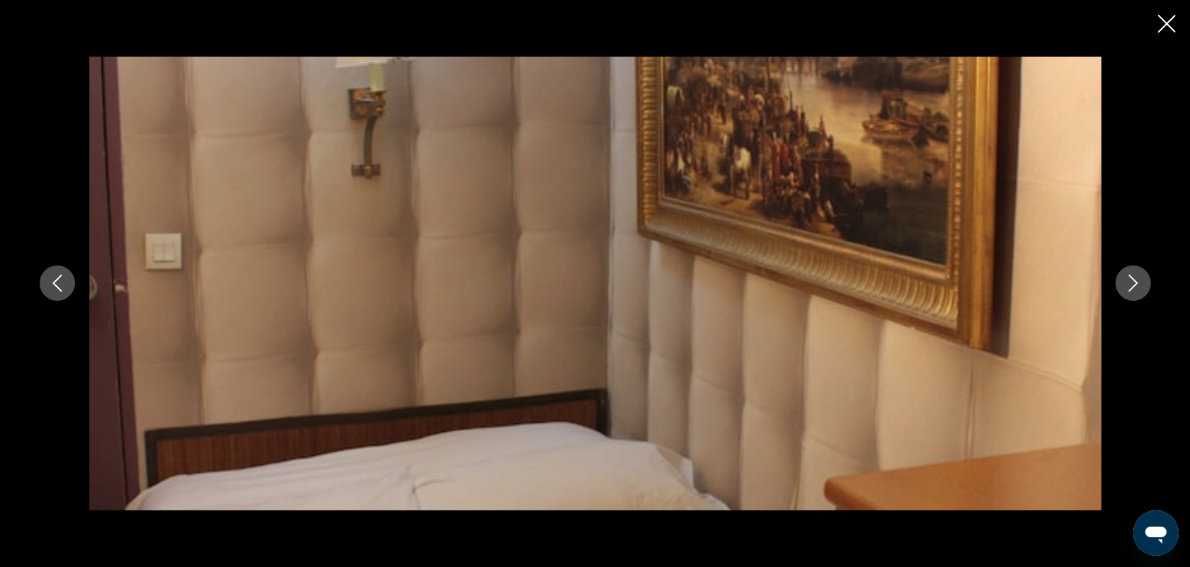
click at [1140, 287] on icon "Next image" at bounding box center [1133, 283] width 17 height 17
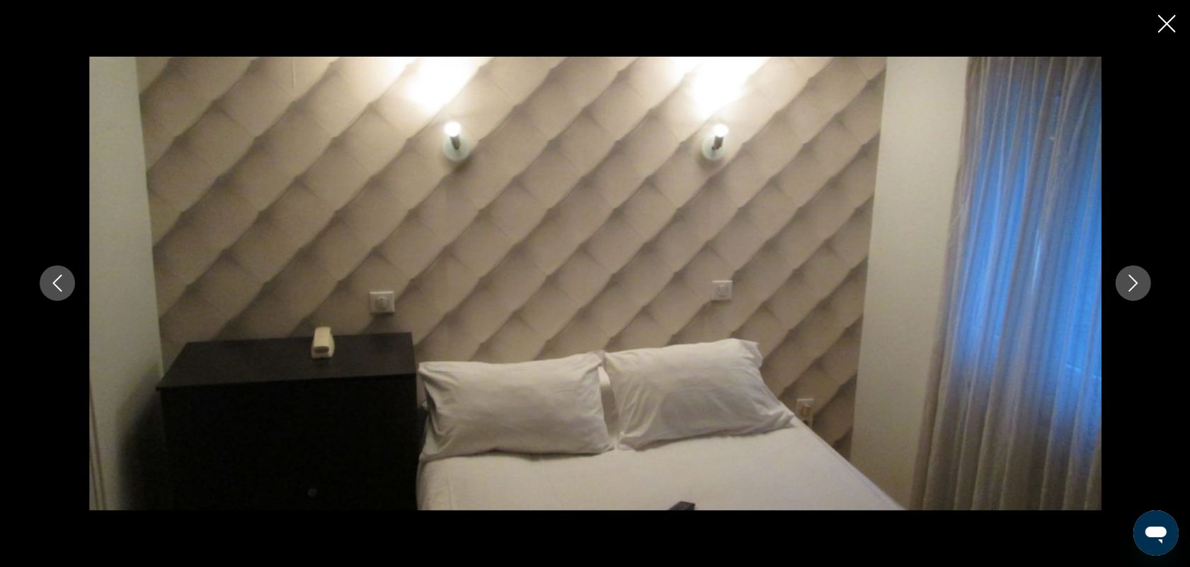
click at [1169, 15] on icon "Close slideshow" at bounding box center [1168, 24] width 18 height 18
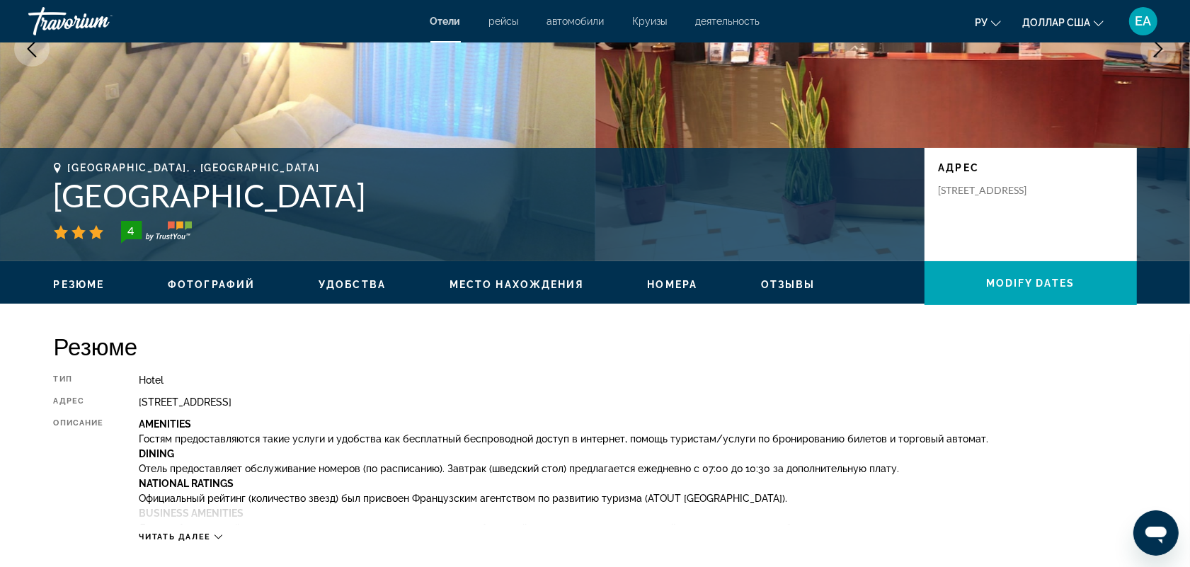
scroll to position [0, 0]
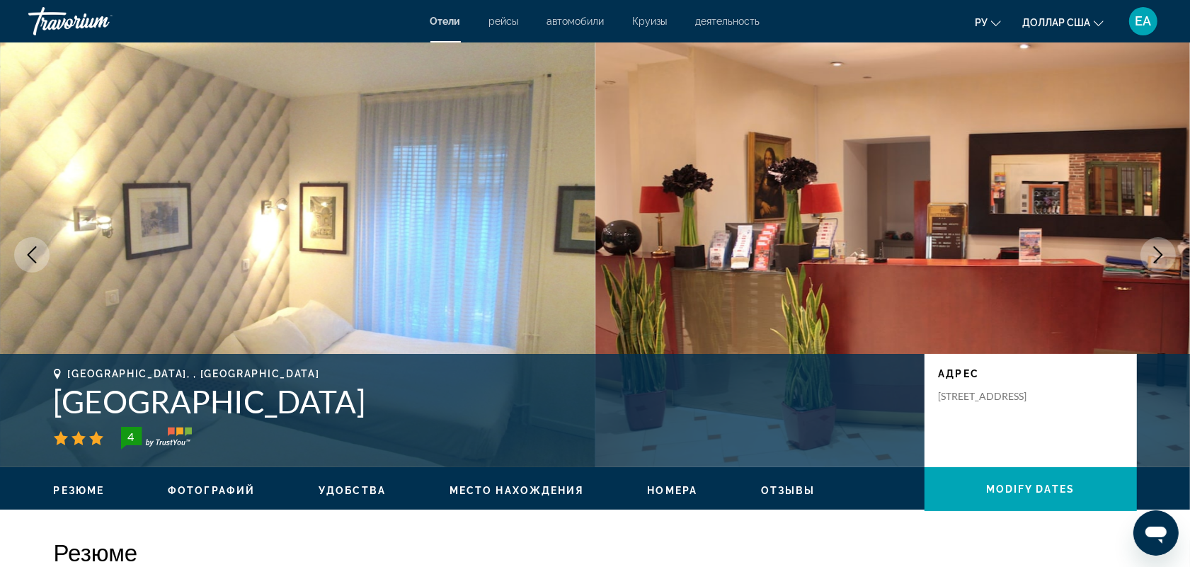
drag, startPoint x: 73, startPoint y: 400, endPoint x: 367, endPoint y: 397, distance: 293.9
click at [367, 397] on h1 "[GEOGRAPHIC_DATA]" at bounding box center [482, 401] width 857 height 37
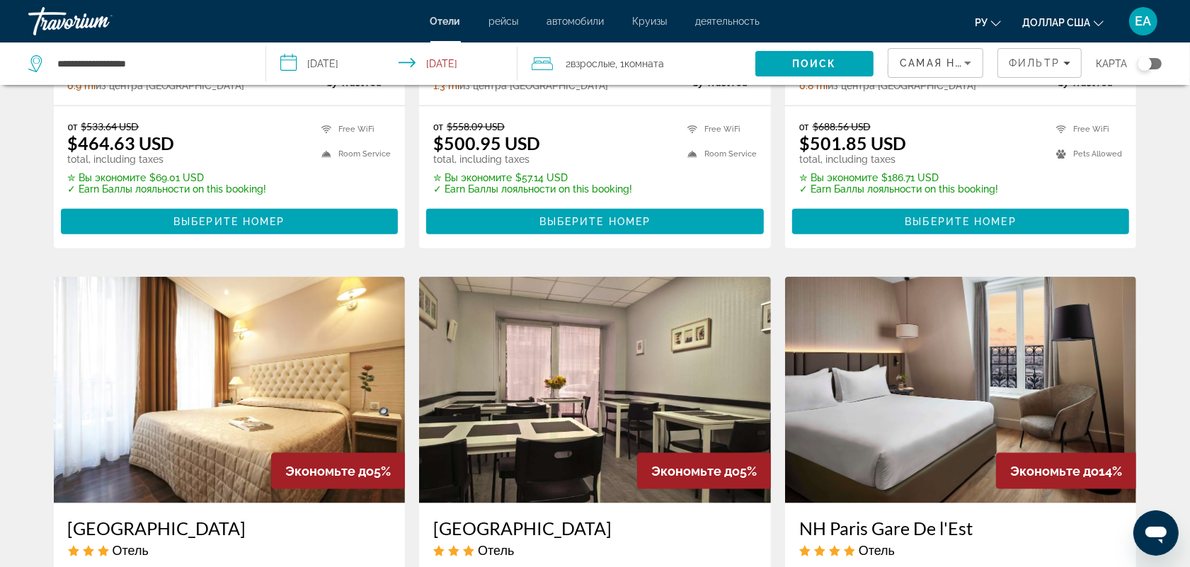
scroll to position [1652, 0]
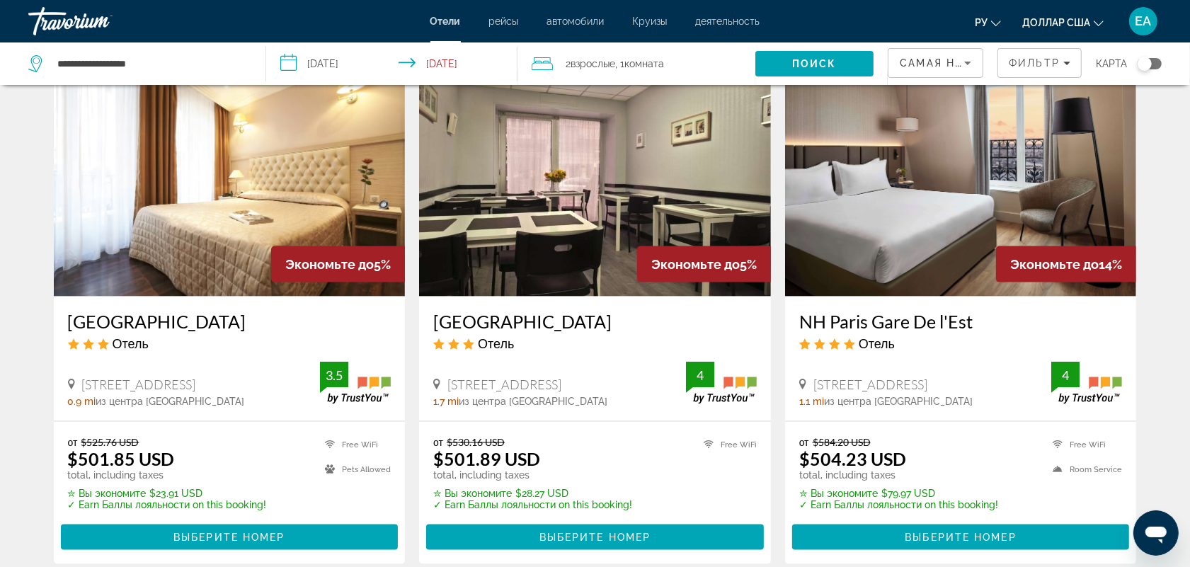
click at [950, 206] on img "Основное содержание" at bounding box center [961, 183] width 352 height 227
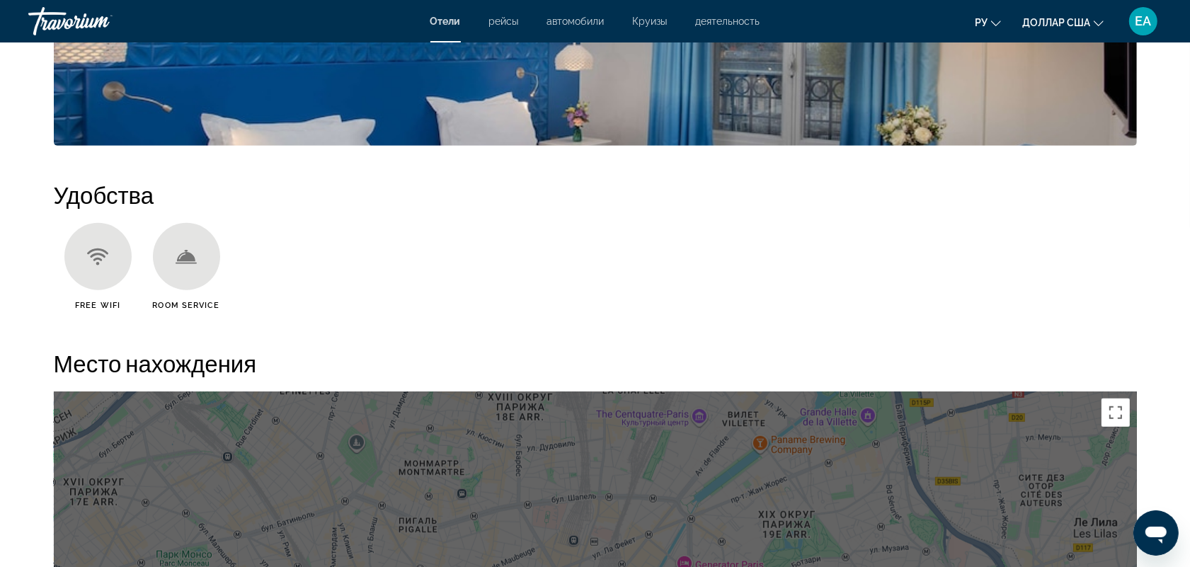
scroll to position [620, 0]
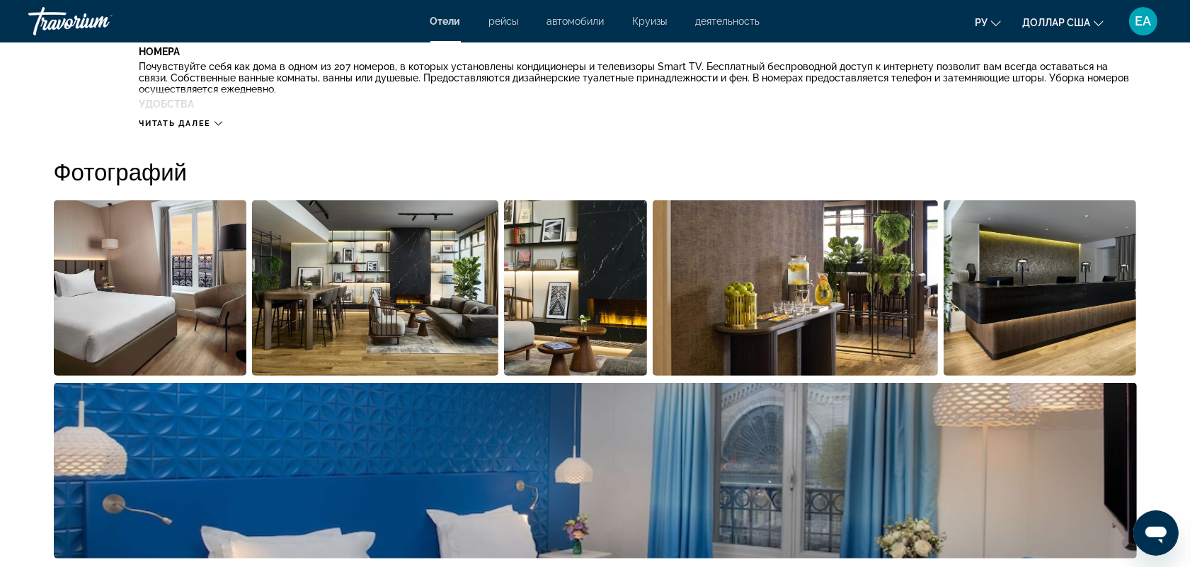
click at [168, 292] on img "Open full-screen image slider" at bounding box center [150, 288] width 193 height 176
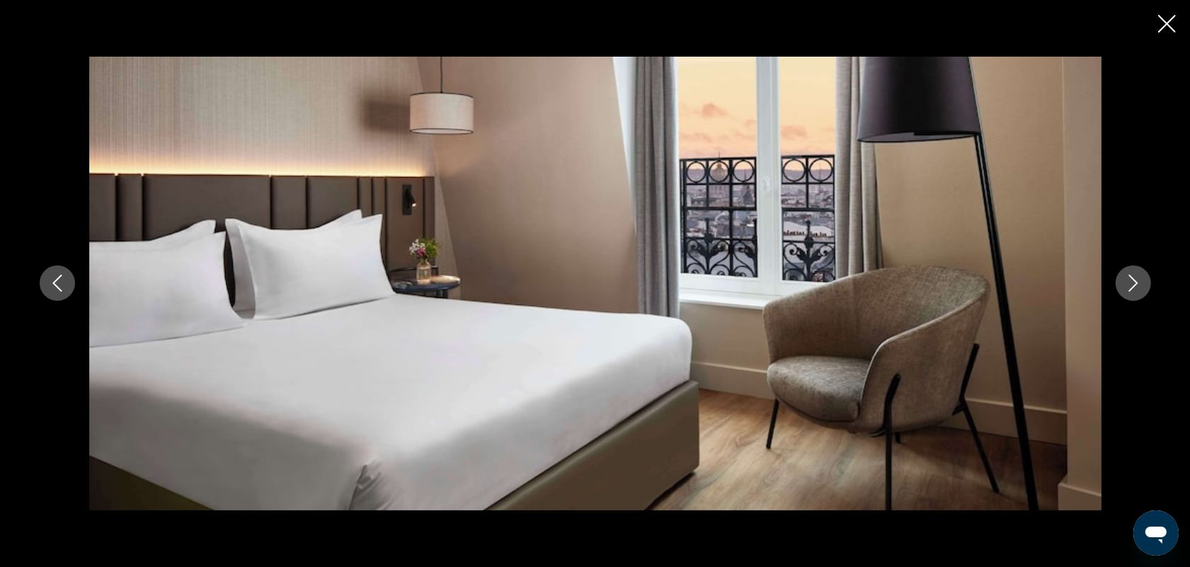
click at [1121, 291] on button "Next image" at bounding box center [1133, 283] width 35 height 35
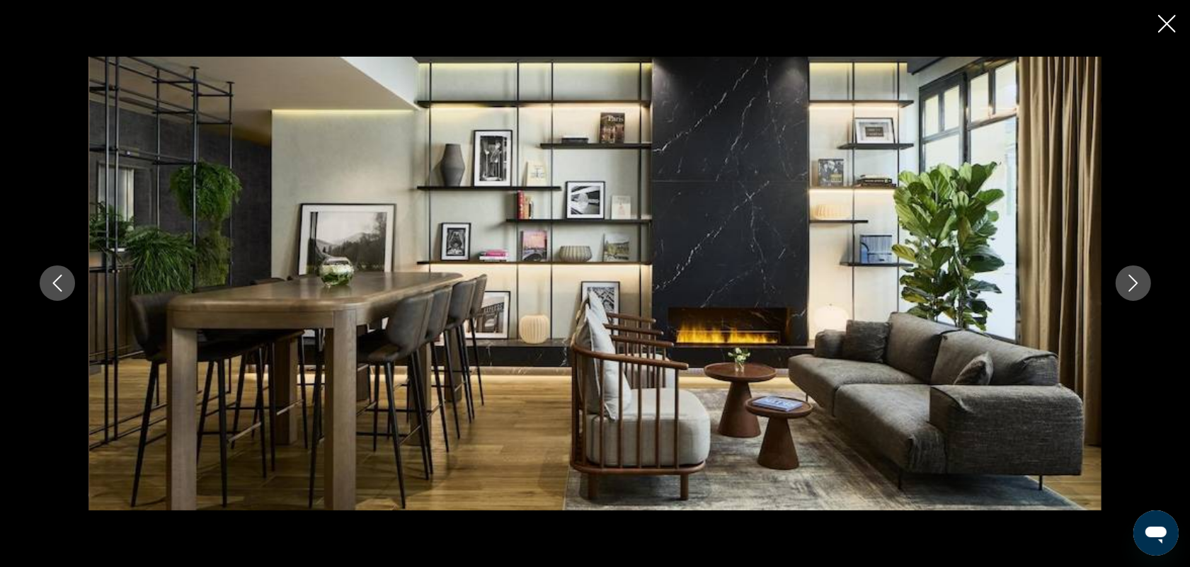
click at [1121, 291] on button "Next image" at bounding box center [1133, 283] width 35 height 35
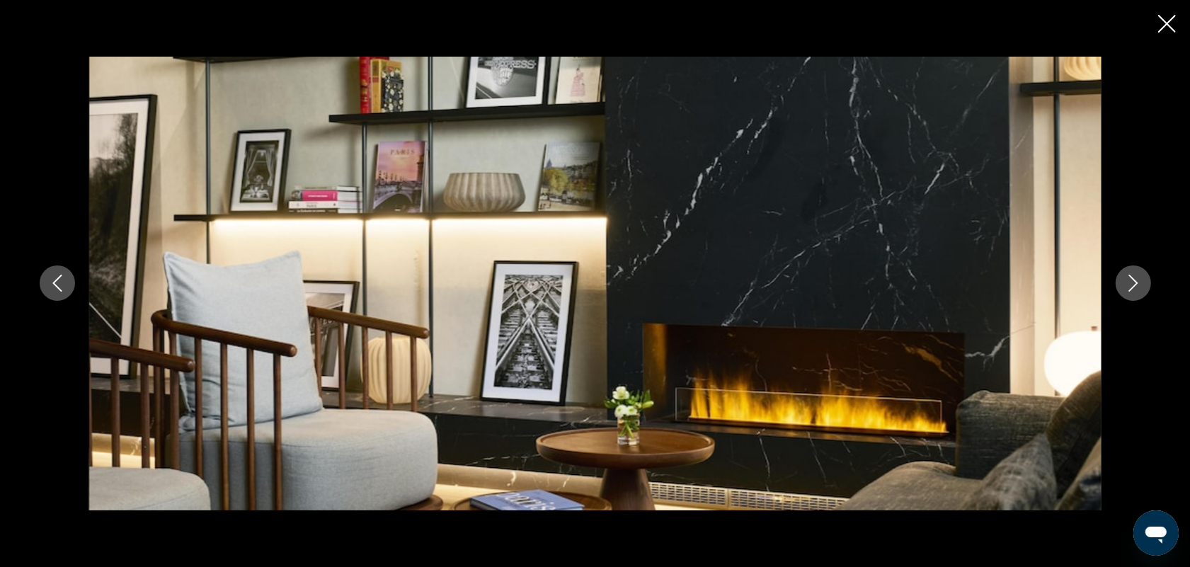
click at [1127, 290] on icon "Next image" at bounding box center [1133, 283] width 17 height 17
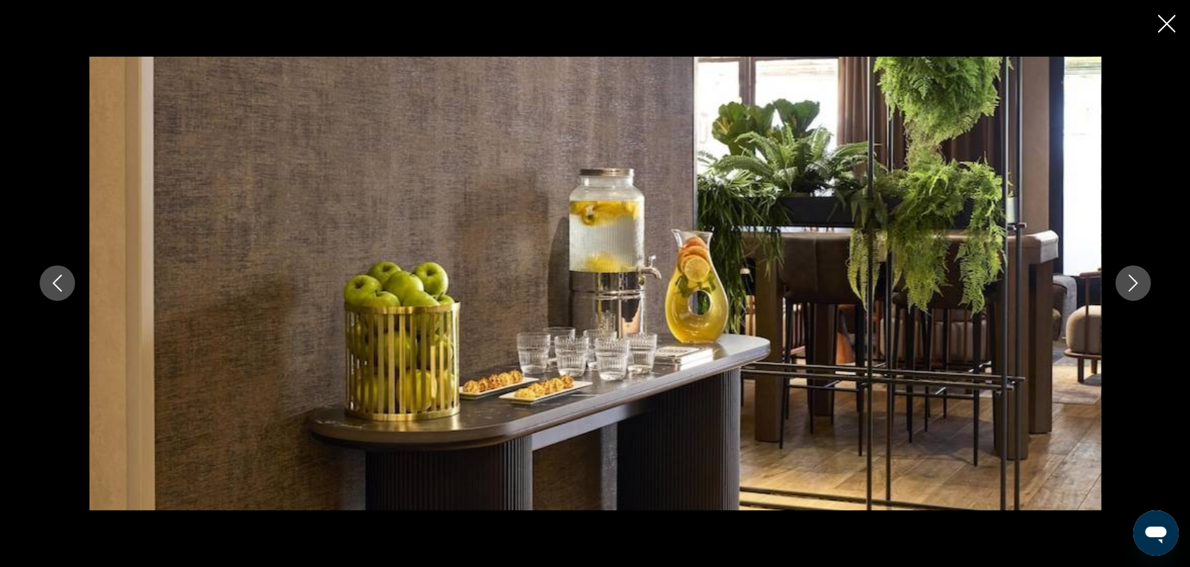
click at [1128, 290] on icon "Next image" at bounding box center [1133, 283] width 17 height 17
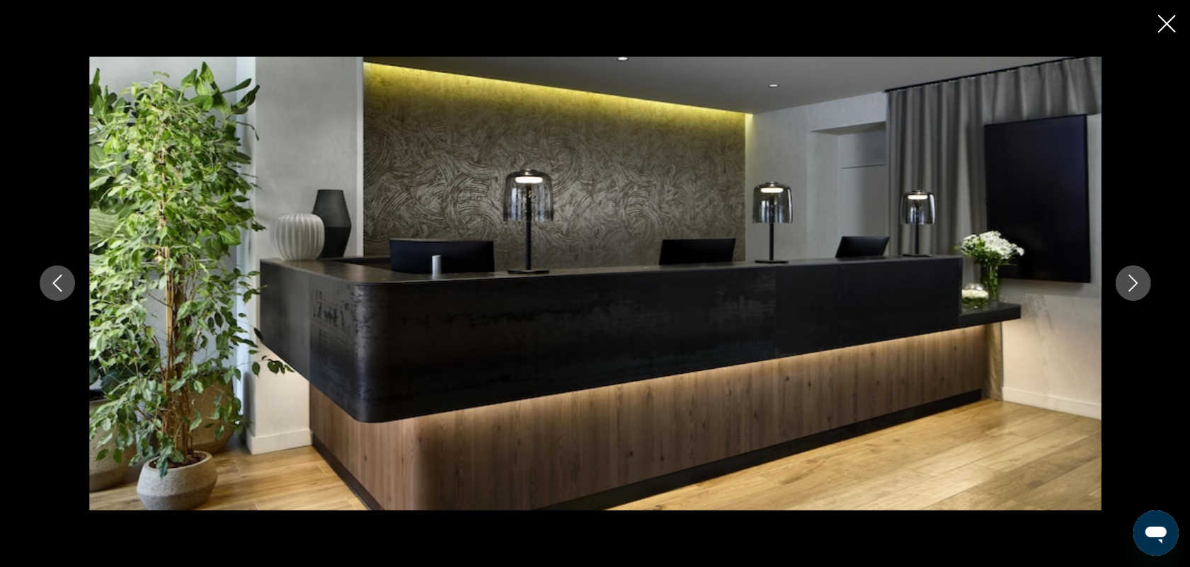
click at [1128, 290] on icon "Next image" at bounding box center [1133, 283] width 17 height 17
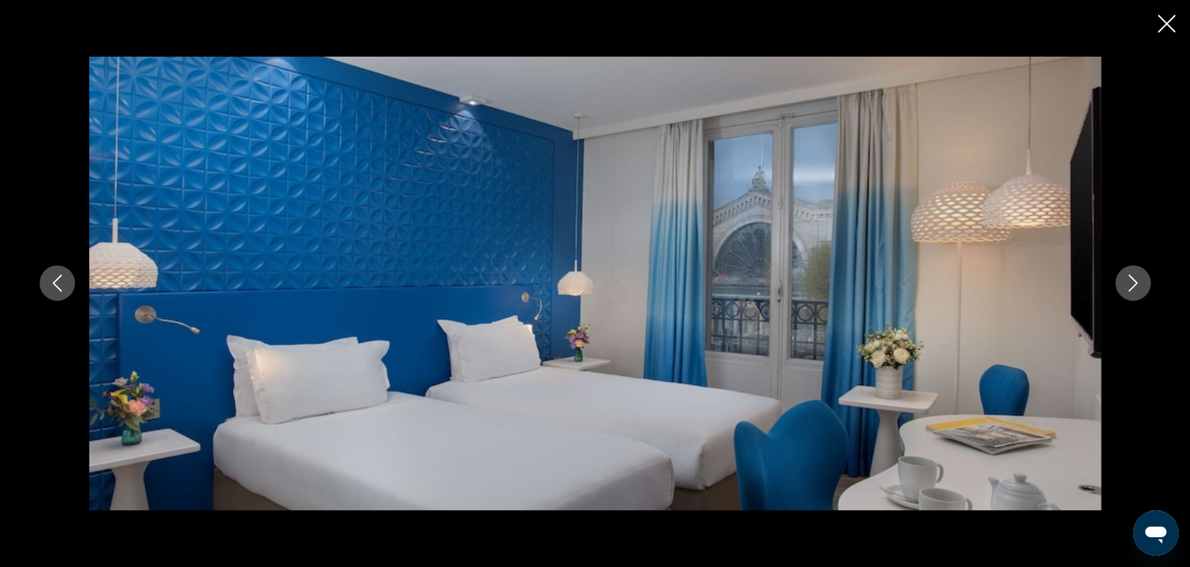
click at [1128, 290] on icon "Next image" at bounding box center [1133, 283] width 17 height 17
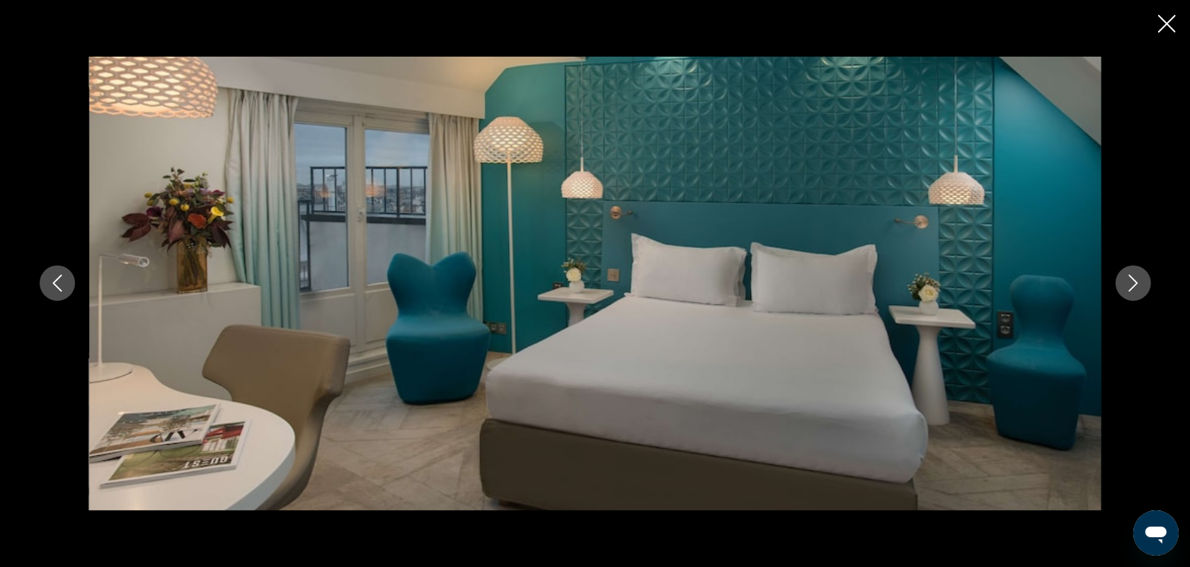
click at [1128, 290] on icon "Next image" at bounding box center [1133, 283] width 17 height 17
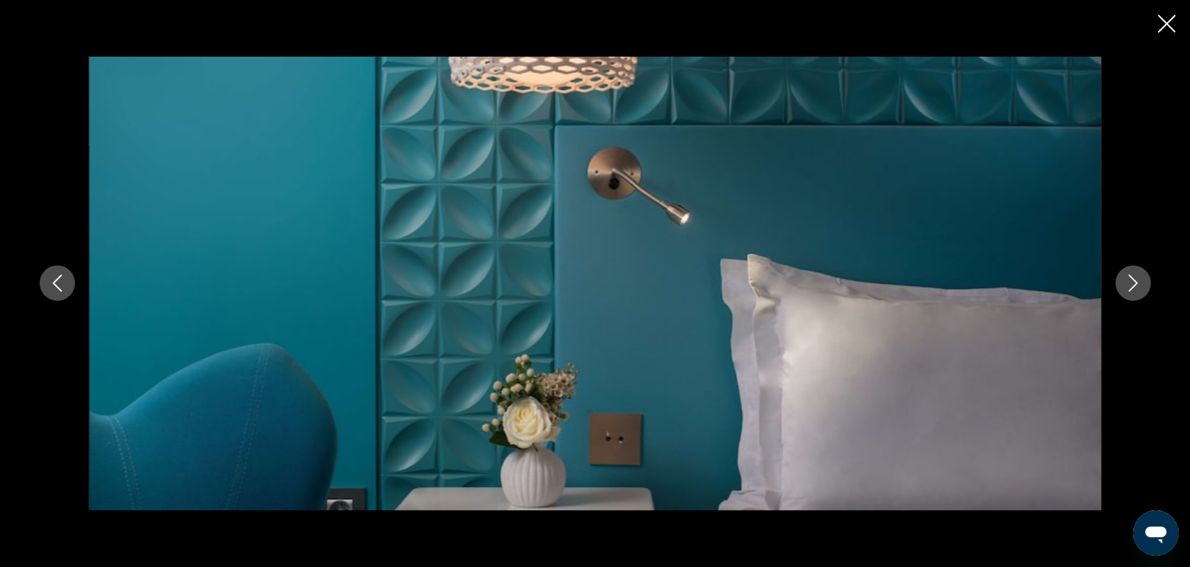
click at [1128, 290] on icon "Next image" at bounding box center [1133, 283] width 17 height 17
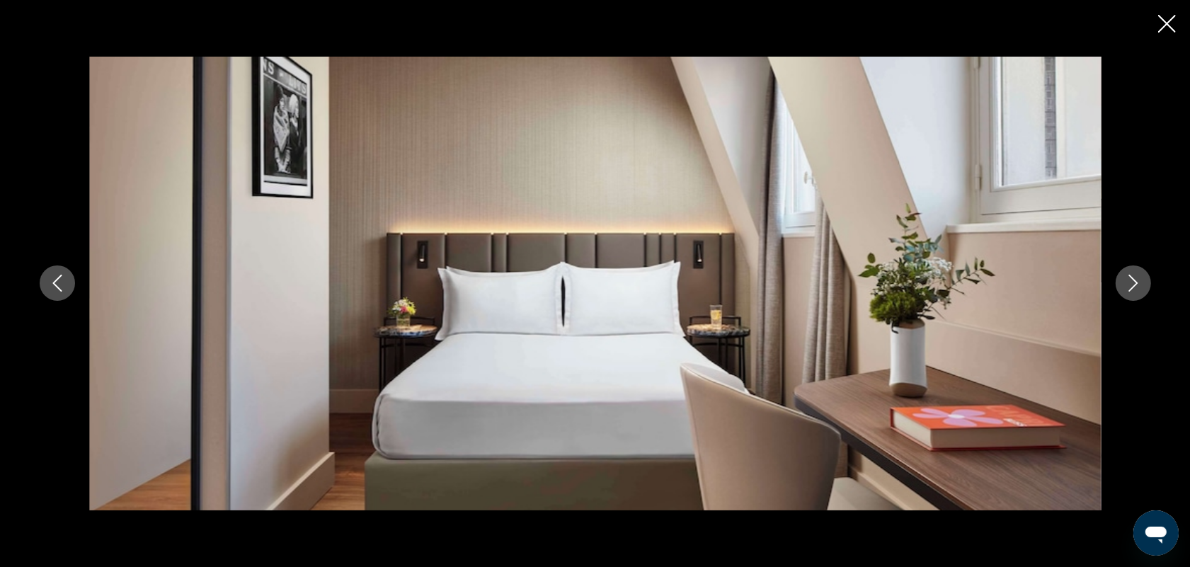
click at [1167, 20] on icon "Close slideshow" at bounding box center [1168, 24] width 18 height 18
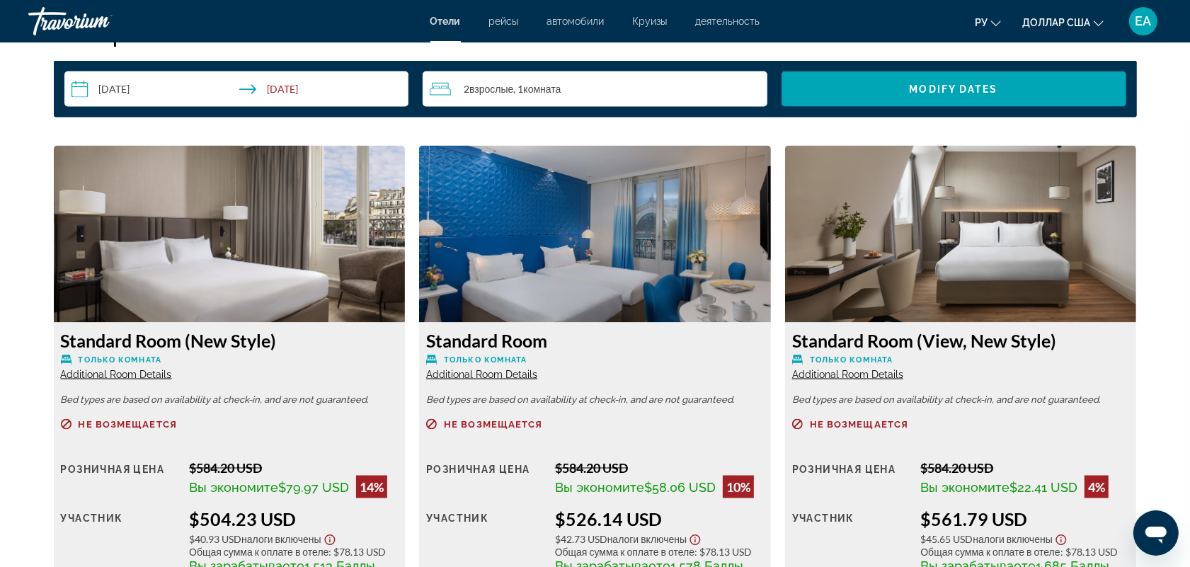
scroll to position [2065, 0]
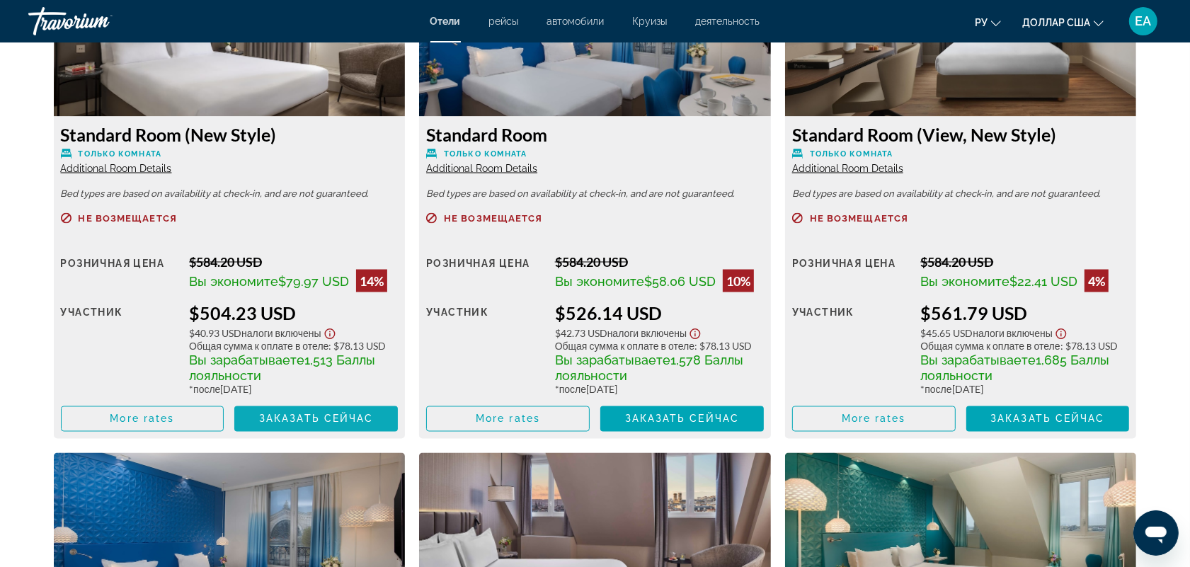
click at [278, 409] on span "Основное содержание" at bounding box center [316, 419] width 164 height 34
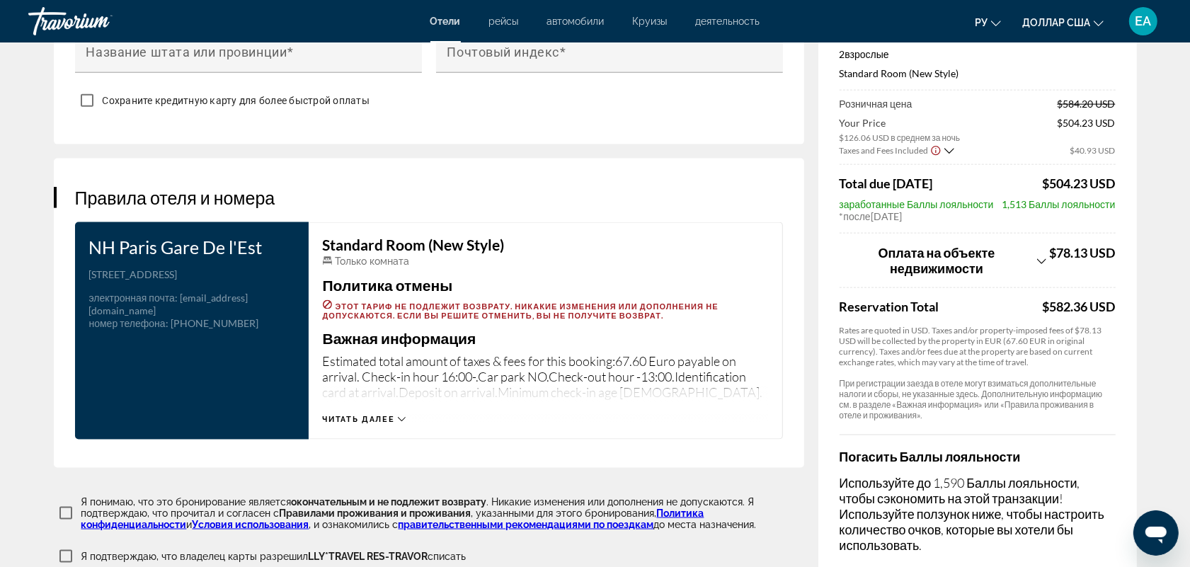
scroll to position [1916, 0]
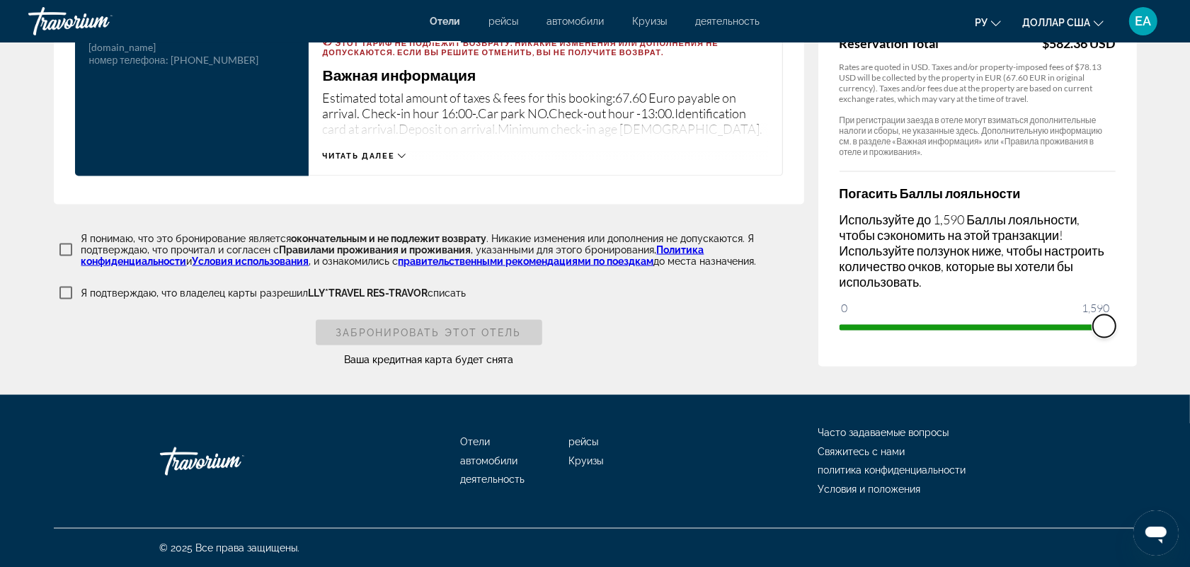
drag, startPoint x: 851, startPoint y: 324, endPoint x: 1138, endPoint y: 317, distance: 287.6
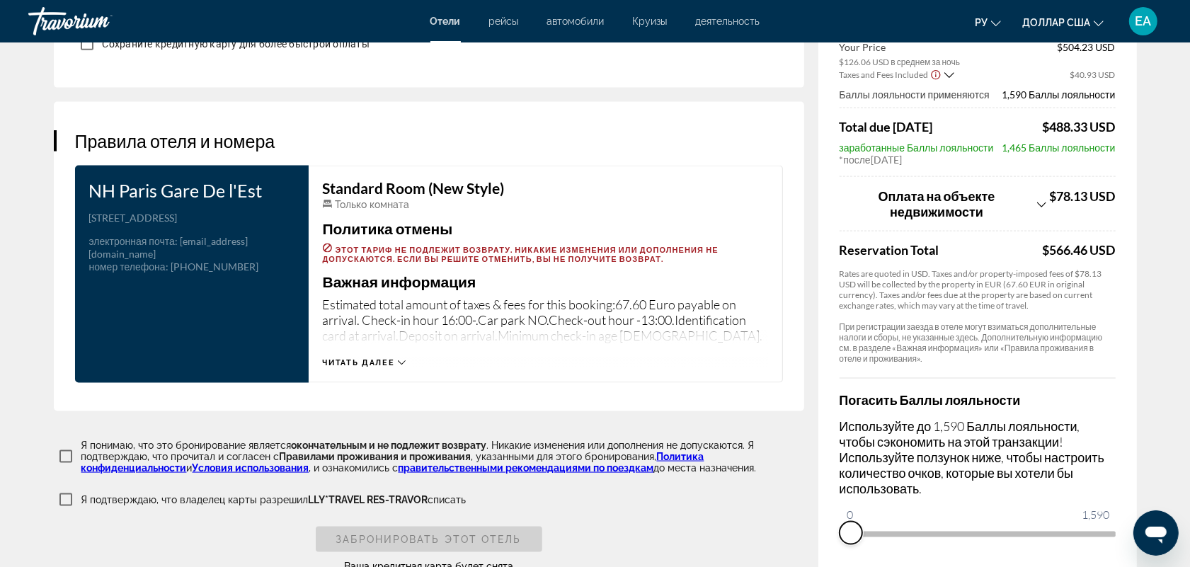
drag, startPoint x: 1100, startPoint y: 532, endPoint x: 823, endPoint y: 544, distance: 277.2
click at [823, 544] on div "Сводка цен NH Paris Gare De l'Est [DATE] - [DATE] - 4 ночь ночи 2 Взрослый Взро…" at bounding box center [978, 221] width 319 height 703
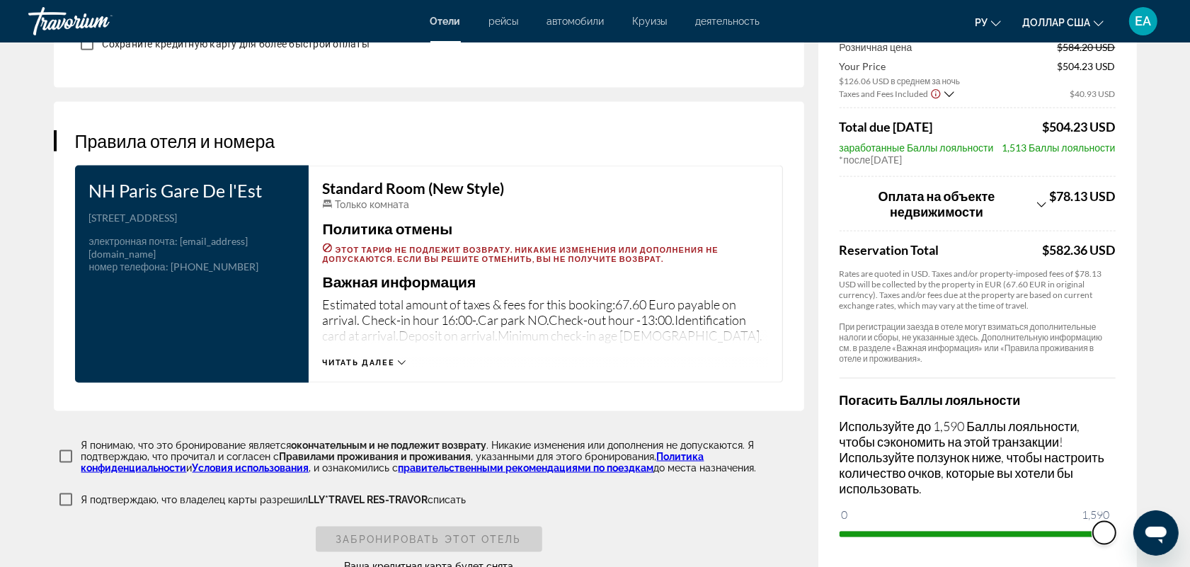
drag, startPoint x: 851, startPoint y: 524, endPoint x: 1135, endPoint y: 518, distance: 284.0
click at [1135, 518] on div "Сводка цен NH Paris Gare De l'Est [DATE] - [DATE] - 4 ночь ночи 2 Взрослый Взро…" at bounding box center [978, 232] width 319 height 684
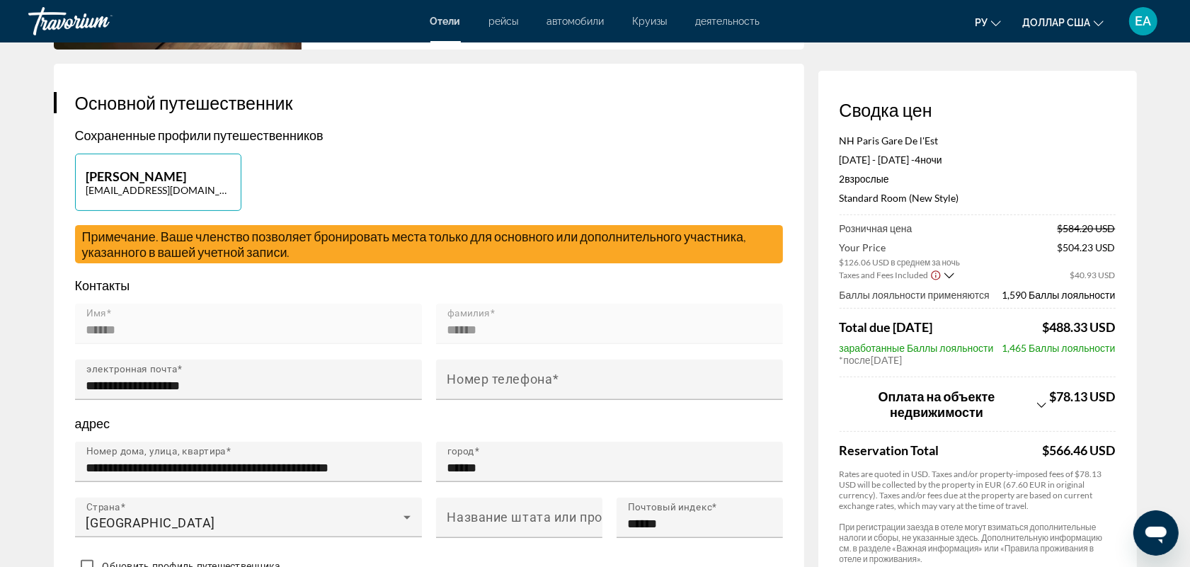
scroll to position [0, 0]
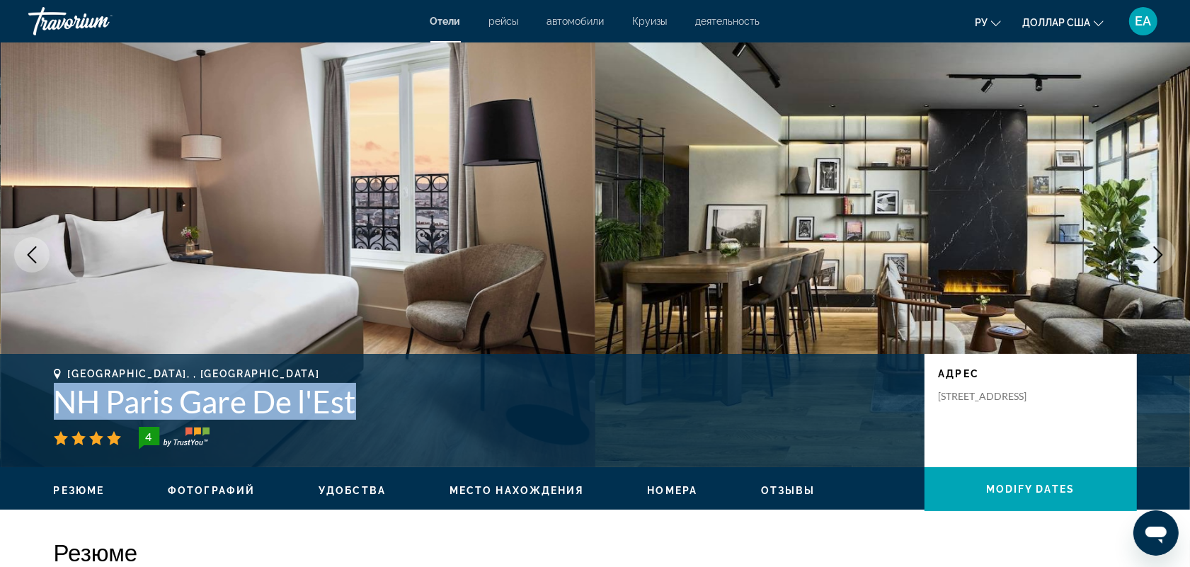
drag, startPoint x: 54, startPoint y: 402, endPoint x: 377, endPoint y: 397, distance: 323.7
click at [377, 397] on h1 "NH Paris Gare De l'Est" at bounding box center [482, 401] width 857 height 37
copy h1 "NH Paris Gare De l'Est"
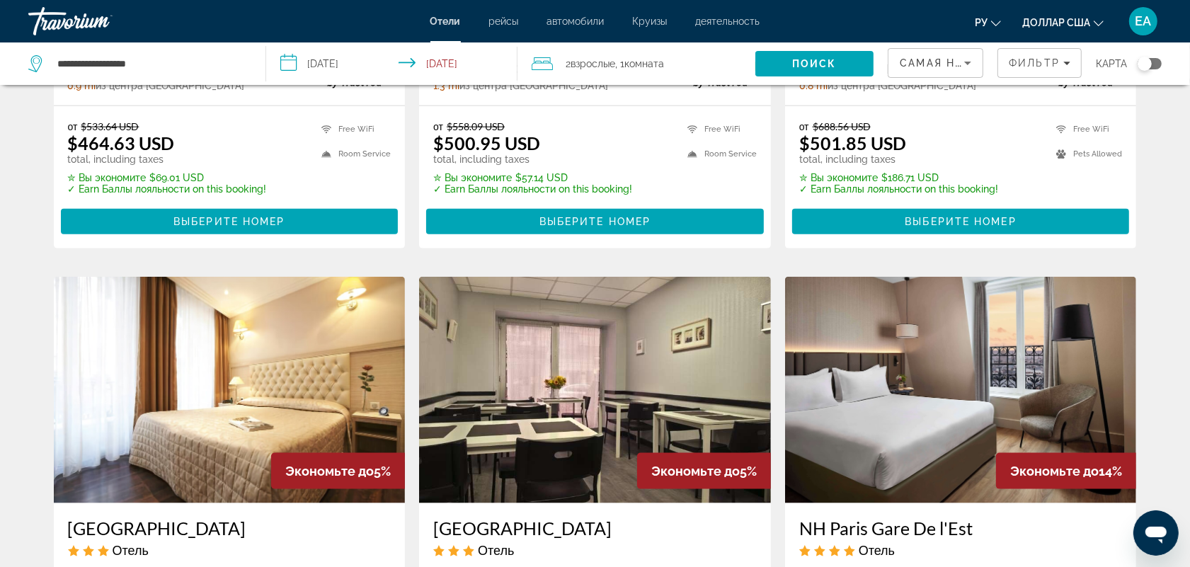
scroll to position [1652, 0]
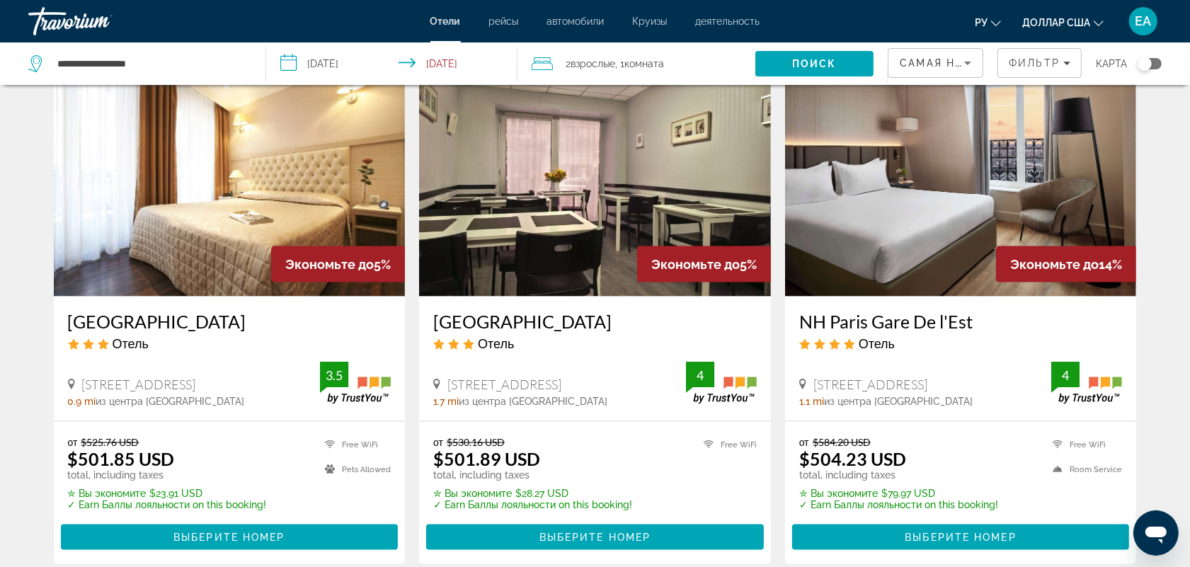
click at [217, 211] on img "Основное содержание" at bounding box center [230, 183] width 352 height 227
